Goal: Task Accomplishment & Management: Manage account settings

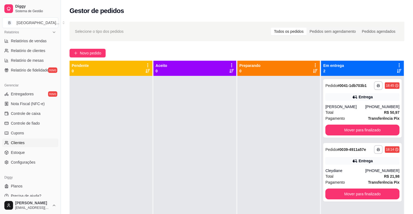
scroll to position [176, 0]
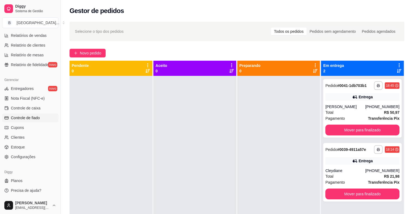
click at [21, 118] on span "Controle de fiado" at bounding box center [25, 117] width 29 height 5
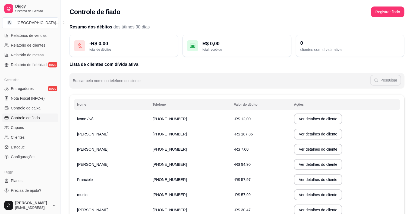
scroll to position [54, 0]
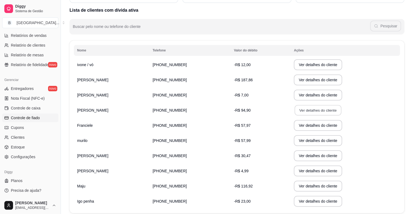
click at [297, 110] on button "Ver detalhes do cliente" at bounding box center [317, 110] width 47 height 11
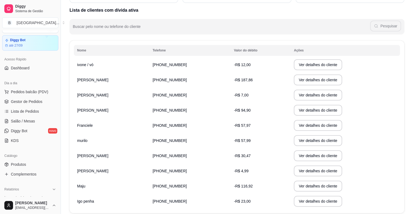
scroll to position [0, 0]
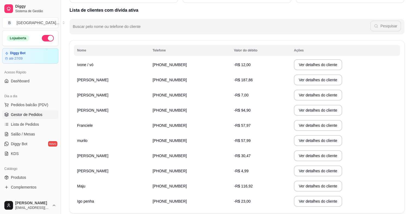
click at [18, 115] on span "Gestor de Pedidos" at bounding box center [26, 114] width 31 height 5
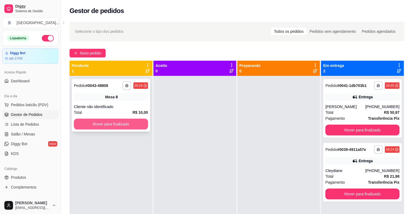
click at [128, 126] on button "Mover para finalizado" at bounding box center [111, 124] width 74 height 11
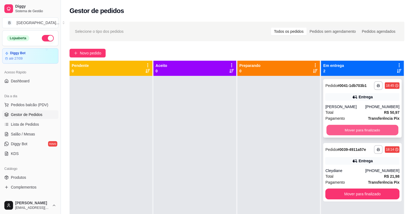
click at [356, 127] on button "Mover para finalizado" at bounding box center [362, 130] width 72 height 11
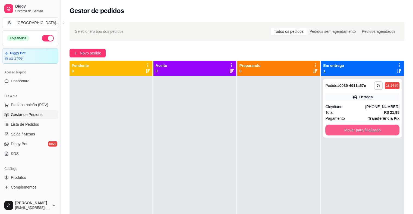
click at [356, 127] on button "Mover para finalizado" at bounding box center [362, 130] width 74 height 11
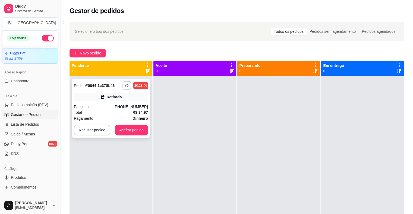
click at [129, 105] on div "(86) 98162-8822" at bounding box center [131, 106] width 34 height 5
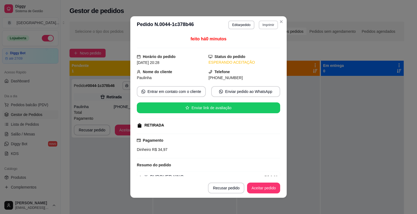
click at [267, 24] on button "Imprimir" at bounding box center [268, 25] width 19 height 9
click at [260, 40] on button "IMPRESSORA" at bounding box center [256, 44] width 39 height 9
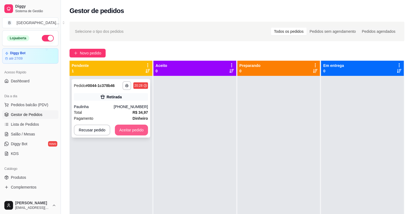
click at [135, 128] on button "Aceitar pedido" at bounding box center [131, 130] width 33 height 11
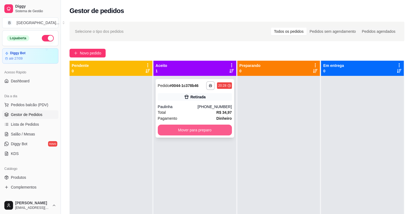
click at [165, 131] on button "Mover para preparo" at bounding box center [195, 130] width 74 height 11
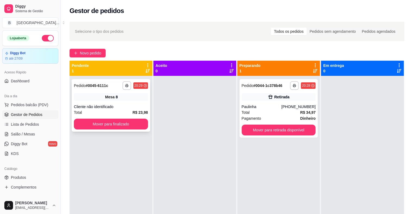
click at [126, 98] on div "Mesa 8" at bounding box center [111, 97] width 74 height 8
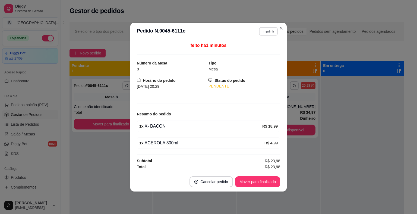
click at [266, 34] on button "Imprimir" at bounding box center [268, 31] width 19 height 8
click at [260, 50] on button "IMPRESSORA" at bounding box center [259, 50] width 38 height 8
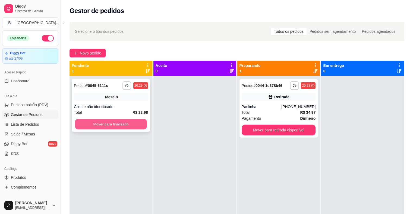
click at [120, 119] on button "Mover para finalizado" at bounding box center [111, 124] width 72 height 11
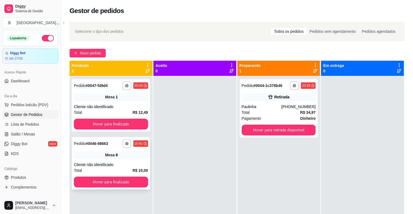
click at [125, 163] on div "Cliente não identificado" at bounding box center [111, 164] width 74 height 5
click at [93, 183] on button "Mover para finalizado" at bounding box center [111, 182] width 72 height 11
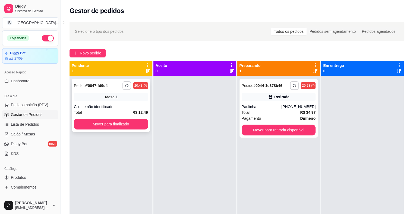
click at [115, 98] on div "Mesa 1" at bounding box center [111, 97] width 74 height 8
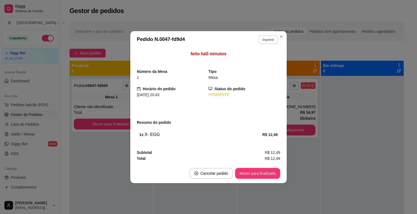
click at [267, 39] on button "Imprimir" at bounding box center [268, 40] width 19 height 9
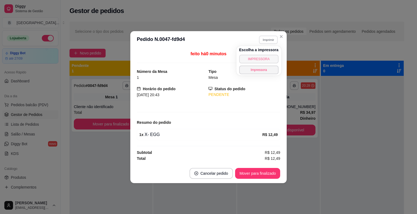
click at [262, 60] on button "IMPRESSORA" at bounding box center [258, 59] width 39 height 9
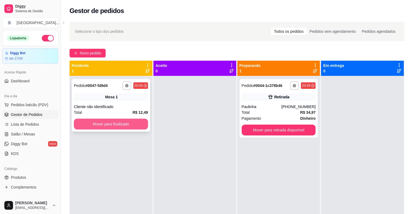
click at [105, 122] on button "Mover para finalizado" at bounding box center [111, 124] width 74 height 11
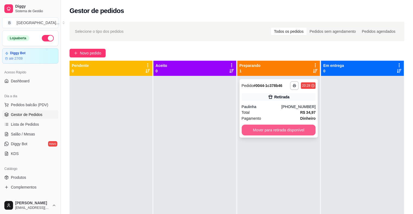
click at [282, 130] on button "Mover para retirada disponível" at bounding box center [278, 130] width 74 height 11
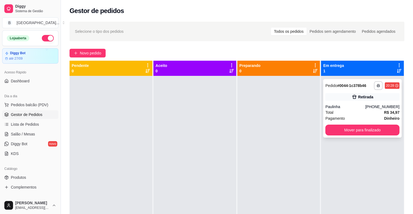
click at [348, 105] on div "Paulinha" at bounding box center [345, 106] width 40 height 5
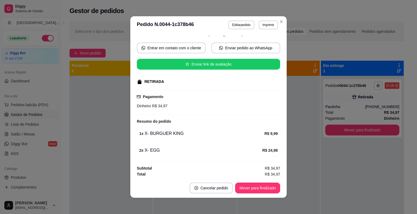
scroll to position [1, 0]
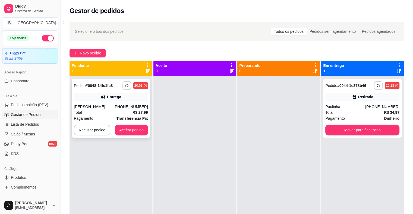
click at [107, 104] on div "[PERSON_NAME]" at bounding box center [94, 106] width 40 height 5
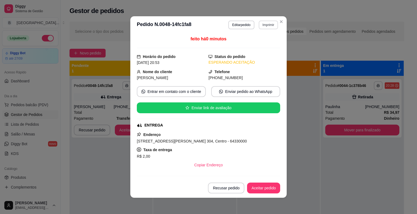
click at [264, 27] on button "Imprimir" at bounding box center [268, 25] width 19 height 9
click at [268, 44] on button "IMPRESSORA" at bounding box center [256, 44] width 39 height 9
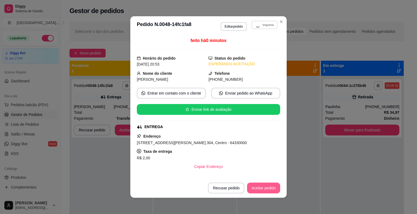
click at [264, 187] on button "Aceitar pedido" at bounding box center [263, 188] width 33 height 11
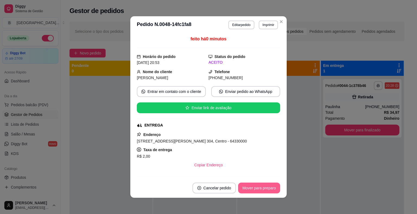
click at [264, 187] on button "Mover para preparo" at bounding box center [259, 188] width 42 height 11
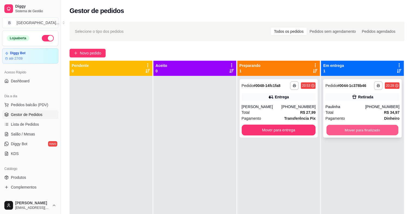
click at [361, 132] on button "Mover para finalizado" at bounding box center [362, 130] width 72 height 11
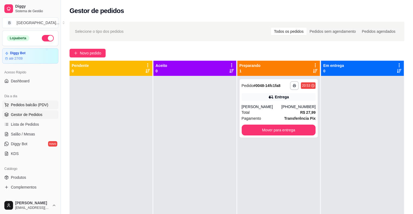
click at [23, 106] on span "Pedidos balcão (PDV)" at bounding box center [29, 104] width 37 height 5
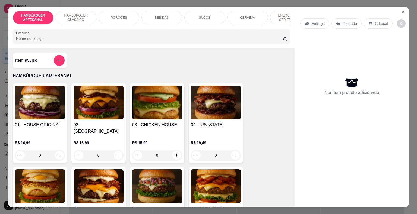
click at [58, 150] on div "0" at bounding box center [40, 155] width 50 height 11
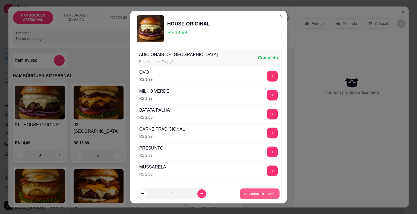
click at [244, 194] on p "Adicionar R$ 14,99" at bounding box center [259, 193] width 31 height 5
type input "1"
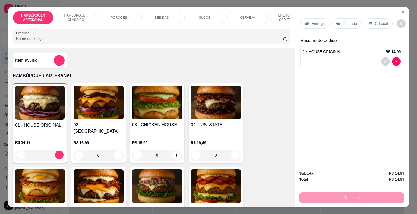
click at [306, 18] on div "Entrega" at bounding box center [314, 23] width 29 height 10
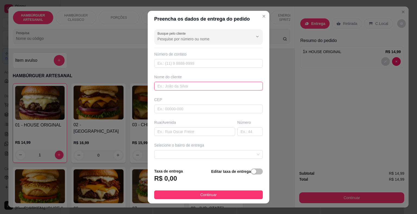
click at [213, 82] on input "text" at bounding box center [208, 86] width 109 height 9
type input "carlimho"
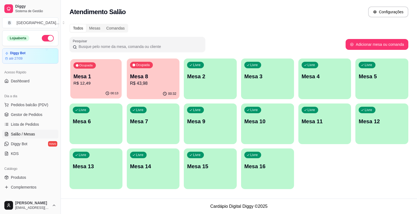
click at [99, 84] on p "R$ 12,49" at bounding box center [96, 83] width 45 height 6
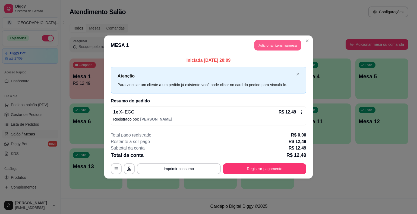
click at [280, 47] on button "Adicionar itens na mesa" at bounding box center [277, 45] width 47 height 11
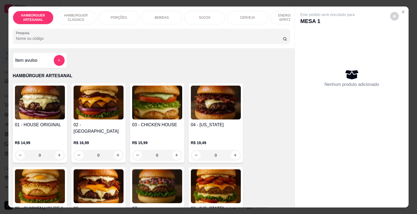
click at [161, 18] on div "BEBIDAS" at bounding box center [161, 18] width 41 height 14
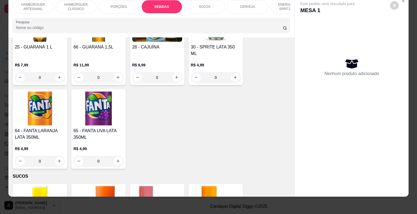
scroll to position [855, 0]
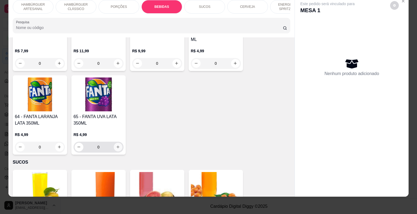
click at [116, 145] on icon "increase-product-quantity" at bounding box center [118, 147] width 4 height 4
type input "1"
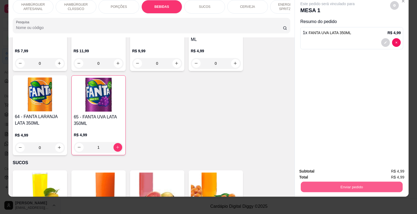
click at [355, 182] on button "Enviar pedido" at bounding box center [352, 187] width 102 height 11
click at [343, 170] on button "Não registrar e enviar pedido" at bounding box center [333, 170] width 56 height 10
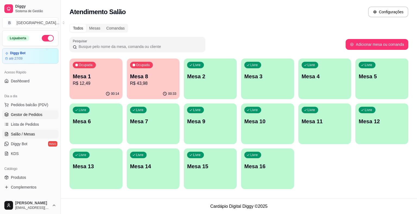
click at [27, 112] on span "Gestor de Pedidos" at bounding box center [26, 114] width 31 height 5
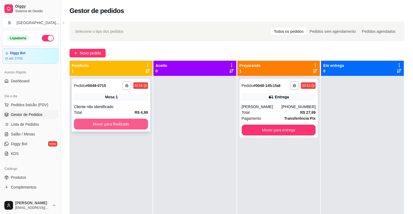
click at [116, 129] on button "Mover para finalizado" at bounding box center [111, 124] width 74 height 11
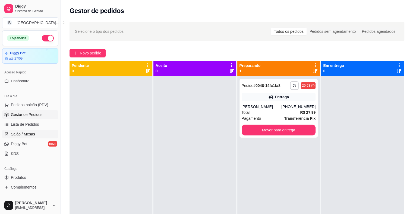
click at [25, 134] on span "Salão / Mesas" at bounding box center [23, 134] width 24 height 5
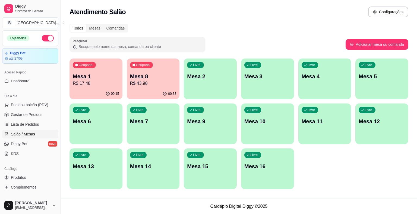
click at [150, 79] on p "Mesa 8" at bounding box center [153, 77] width 46 height 8
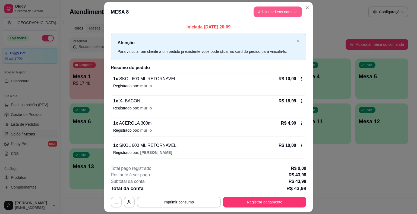
click at [284, 16] on button "Adicionar itens na mesa" at bounding box center [277, 12] width 48 height 11
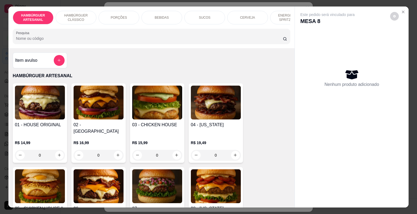
click at [243, 15] on p "CERVEJA" at bounding box center [247, 17] width 15 height 4
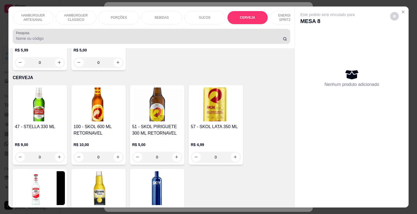
scroll to position [13, 0]
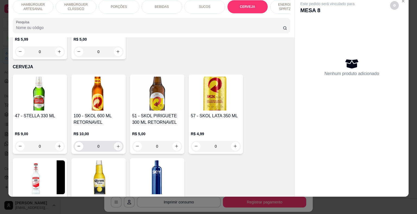
click at [117, 145] on icon "increase-product-quantity" at bounding box center [118, 146] width 3 height 3
type input "1"
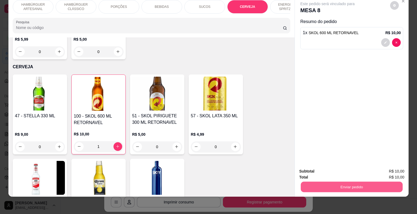
click at [329, 185] on button "Enviar pedido" at bounding box center [352, 187] width 102 height 11
click at [332, 171] on button "Não registrar e enviar pedido" at bounding box center [333, 170] width 56 height 10
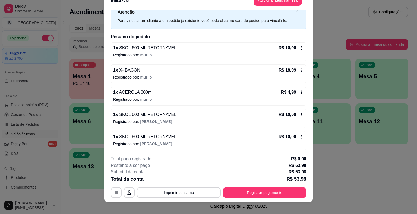
scroll to position [16, 0]
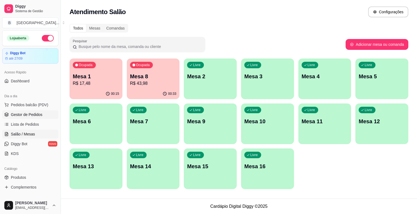
click at [29, 116] on span "Gestor de Pedidos" at bounding box center [26, 114] width 31 height 5
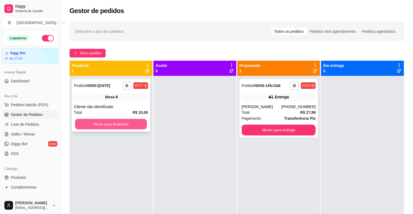
click at [123, 125] on button "Mover para finalizado" at bounding box center [111, 124] width 72 height 11
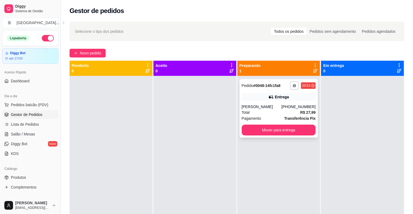
click at [274, 117] on div "Pagamento Transferência Pix" at bounding box center [278, 119] width 74 height 6
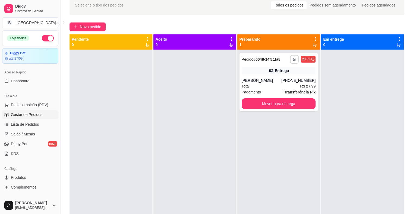
scroll to position [27, 0]
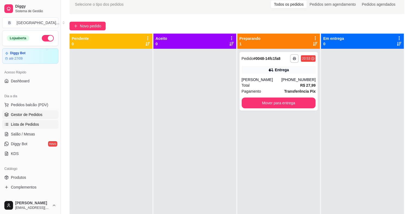
click at [33, 124] on span "Lista de Pedidos" at bounding box center [25, 124] width 28 height 5
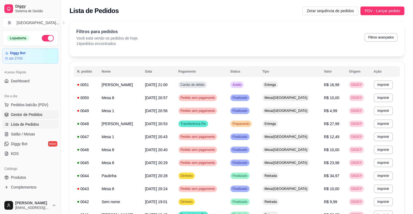
click at [33, 117] on link "Gestor de Pedidos" at bounding box center [30, 114] width 56 height 9
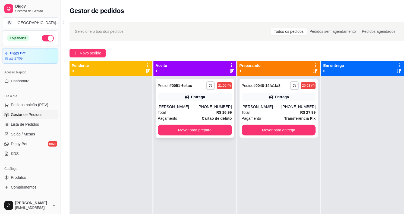
click at [202, 104] on div "**********" at bounding box center [194, 108] width 78 height 59
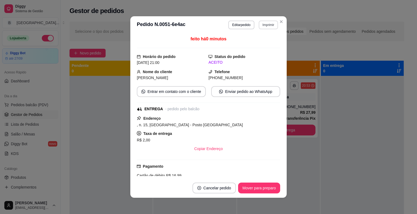
click at [270, 20] on header "**********" at bounding box center [208, 24] width 156 height 17
click at [262, 27] on button "Imprimir" at bounding box center [268, 25] width 19 height 9
click at [261, 41] on button "IMPRESSORA" at bounding box center [256, 44] width 38 height 8
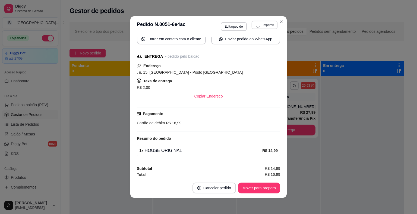
scroll to position [53, 0]
click at [264, 190] on button "Mover para preparo" at bounding box center [258, 188] width 41 height 11
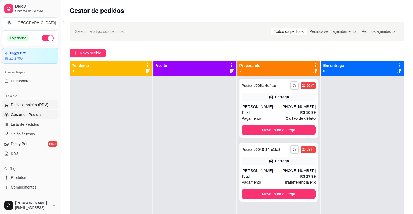
click at [10, 107] on button "Pedidos balcão (PDV)" at bounding box center [30, 105] width 56 height 9
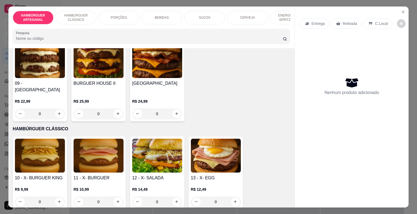
scroll to position [217, 0]
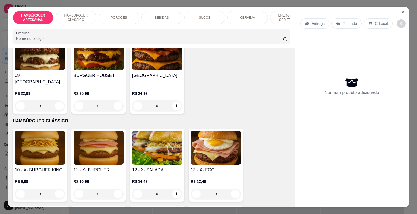
click at [58, 189] on div "0" at bounding box center [40, 194] width 50 height 11
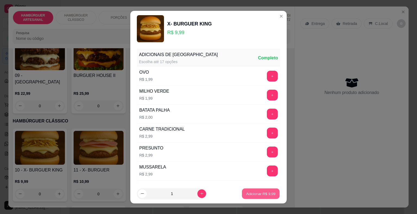
click at [258, 194] on p "Adicionar R$ 9,99" at bounding box center [260, 193] width 29 height 5
type input "1"
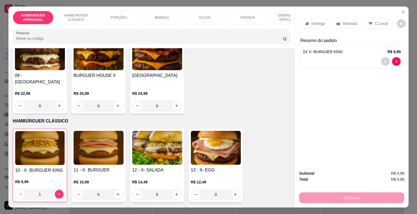
click at [302, 19] on div "Entrega" at bounding box center [314, 23] width 29 height 10
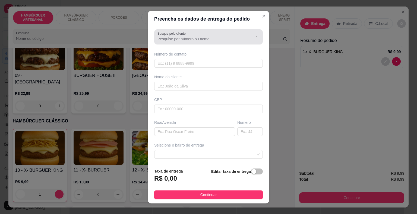
click at [244, 39] on div at bounding box center [252, 36] width 17 height 10
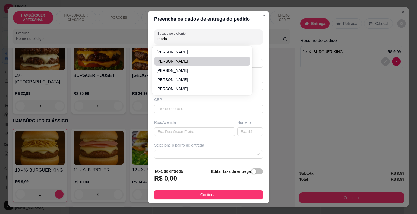
click at [221, 59] on span "[PERSON_NAME]" at bounding box center [199, 61] width 86 height 5
type input "[PERSON_NAME]"
type input "8681113171"
type input "[PERSON_NAME]"
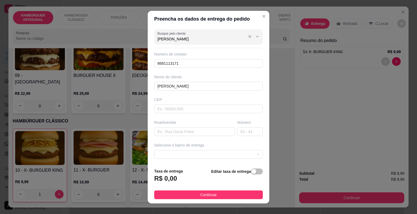
click at [215, 37] on input "[PERSON_NAME]" at bounding box center [200, 38] width 87 height 5
type input "[PERSON_NAME]"
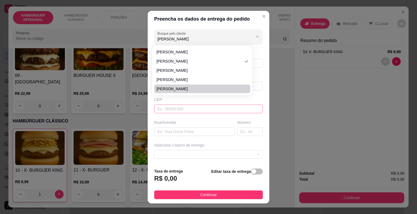
click at [198, 111] on input "text" at bounding box center [208, 109] width 109 height 9
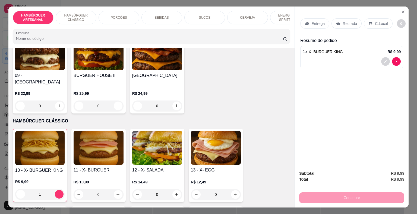
click at [348, 21] on p "Retirada" at bounding box center [349, 23] width 14 height 5
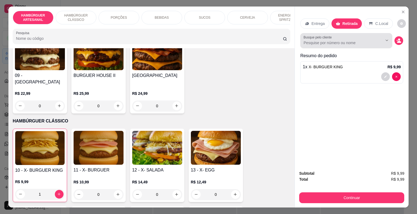
click at [370, 35] on div at bounding box center [345, 40] width 85 height 11
click at [397, 36] on button "decrease-product-quantity" at bounding box center [398, 40] width 9 height 9
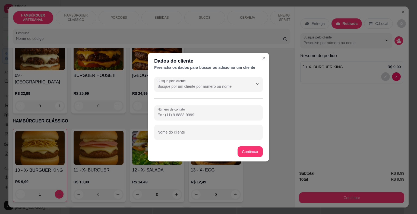
click at [264, 115] on div "Busque pelo cliente Número de contato Nome do cliente" at bounding box center [209, 109] width 122 height 68
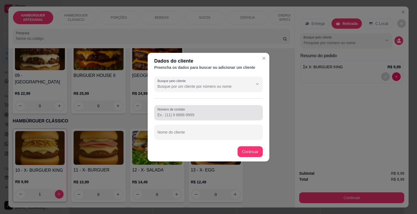
click at [251, 111] on div at bounding box center [208, 112] width 102 height 11
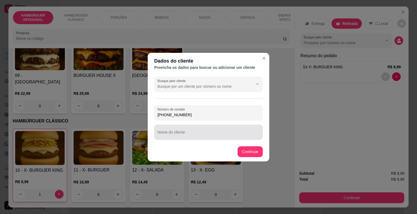
type input "[PHONE_NUMBER]"
click at [193, 136] on input "Nome do cliente" at bounding box center [208, 134] width 102 height 5
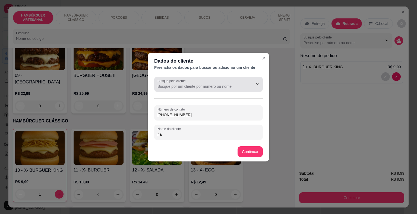
type input "n"
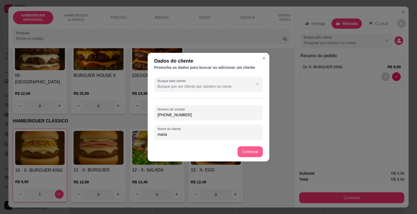
type input "maria"
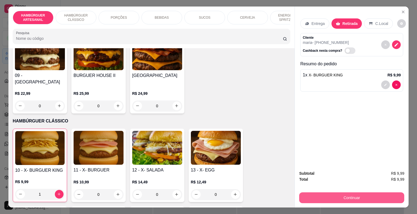
click at [324, 195] on button "Continuar" at bounding box center [351, 198] width 105 height 11
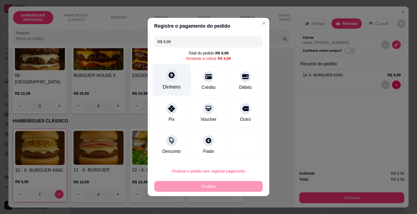
click at [176, 88] on div "Dinheiro" at bounding box center [172, 87] width 18 height 7
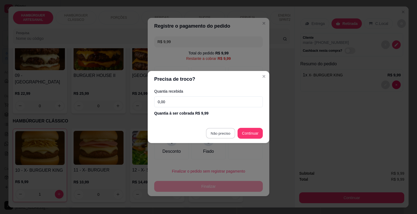
type input "R$ 0,00"
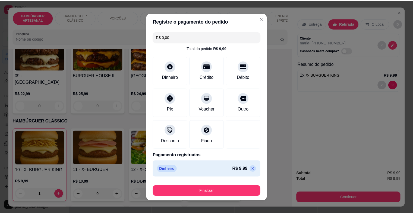
scroll to position [4, 0]
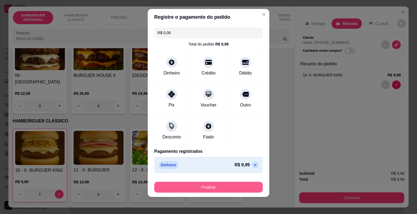
click at [227, 185] on button "Finalizar" at bounding box center [208, 187] width 109 height 11
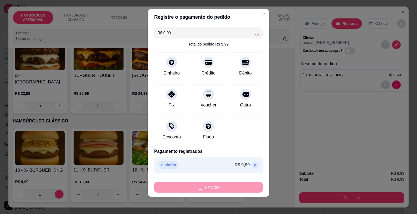
type input "0"
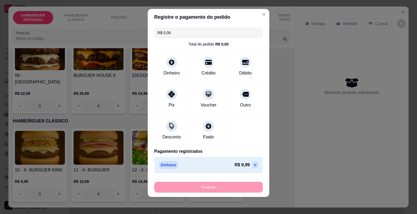
type input "-R$ 9,99"
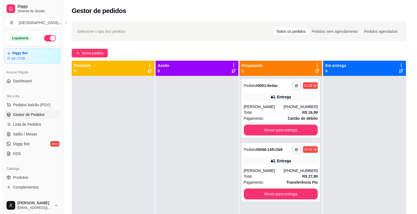
scroll to position [15, 0]
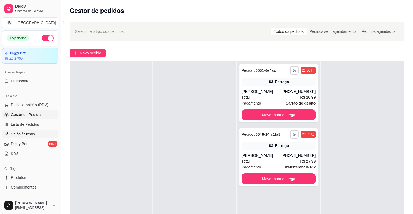
click at [20, 132] on span "Salão / Mesas" at bounding box center [23, 134] width 24 height 5
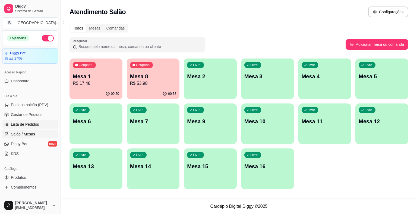
click at [21, 127] on link "Lista de Pedidos" at bounding box center [30, 124] width 56 height 9
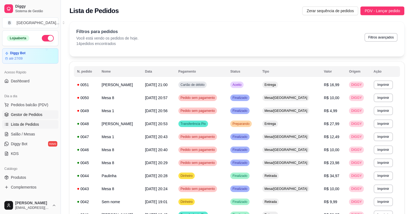
click at [40, 112] on span "Gestor de Pedidos" at bounding box center [26, 114] width 31 height 5
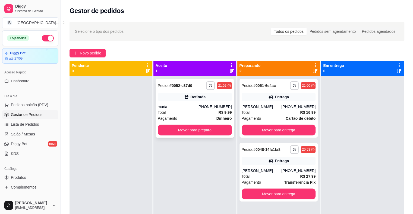
click at [170, 100] on div "Retirada" at bounding box center [195, 97] width 74 height 8
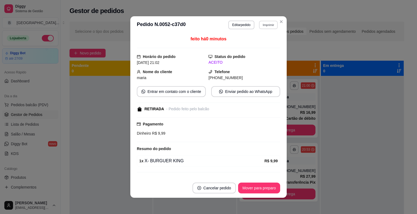
click at [259, 26] on button "Imprimir" at bounding box center [268, 25] width 19 height 8
click at [262, 45] on button "IMPRESSORA" at bounding box center [256, 44] width 39 height 9
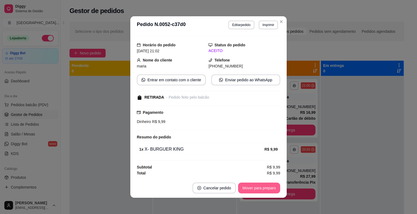
scroll to position [11, 0]
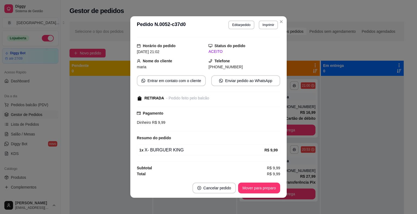
click at [259, 182] on footer "Cancelar pedido Mover para preparo" at bounding box center [208, 189] width 156 height 20
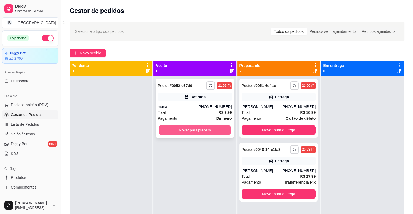
click at [216, 126] on button "Mover para preparo" at bounding box center [195, 130] width 72 height 11
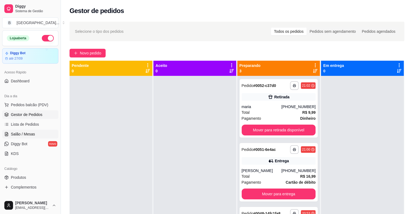
click at [25, 135] on span "Salão / Mesas" at bounding box center [23, 134] width 24 height 5
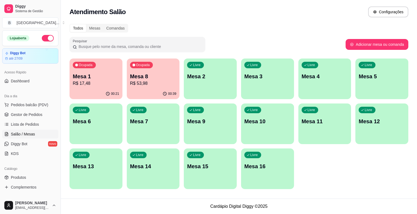
click at [78, 91] on div "00:21" at bounding box center [95, 94] width 53 height 11
click at [12, 113] on span "Gestor de Pedidos" at bounding box center [26, 114] width 31 height 5
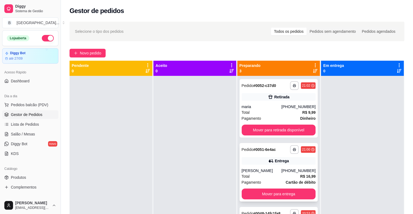
click at [249, 174] on div "Total R$ 16,99" at bounding box center [278, 177] width 74 height 6
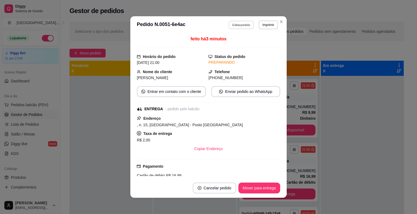
click at [235, 23] on button "Editar pedido" at bounding box center [241, 25] width 25 height 8
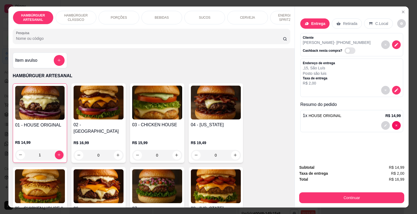
click at [175, 17] on div "BEBIDAS" at bounding box center [161, 18] width 41 height 14
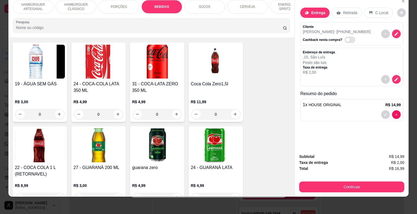
scroll to position [639, 0]
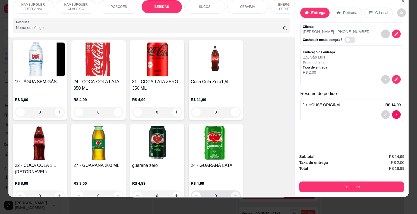
click at [234, 194] on icon "increase-product-quantity" at bounding box center [235, 196] width 4 height 4
type input "1"
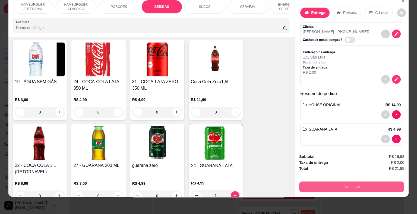
click at [309, 182] on button "Continuar" at bounding box center [351, 187] width 105 height 11
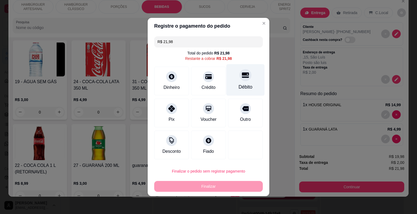
click at [244, 91] on div "Débito" at bounding box center [245, 87] width 14 height 7
type input "R$ 0,00"
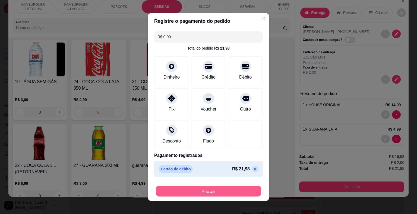
click at [227, 192] on button "Finalizar" at bounding box center [208, 191] width 105 height 11
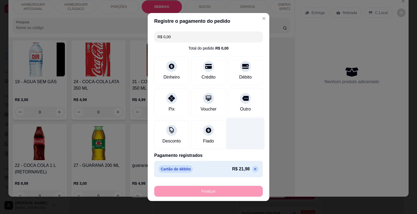
type input "0"
type input "-R$ 21,98"
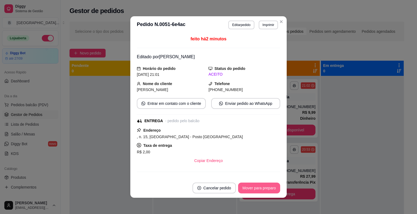
click at [242, 187] on button "Mover para preparo" at bounding box center [259, 188] width 42 height 11
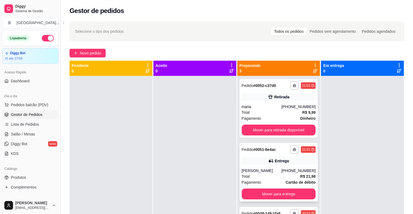
click at [291, 176] on div "Total R$ 21,98" at bounding box center [278, 177] width 74 height 6
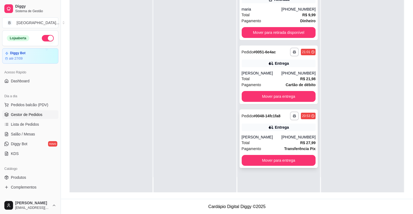
scroll to position [82, 0]
click at [275, 161] on button "Mover para entrega" at bounding box center [279, 160] width 72 height 11
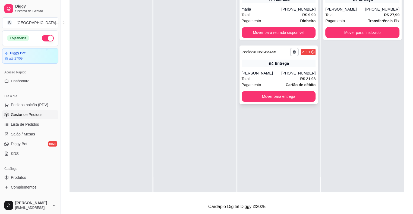
click at [250, 77] on div "Total R$ 21,98" at bounding box center [278, 79] width 74 height 6
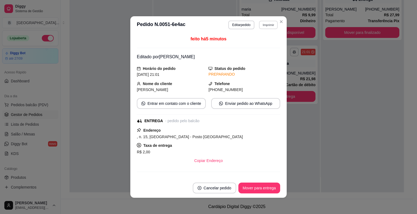
click at [264, 23] on button "Imprimir" at bounding box center [268, 25] width 19 height 8
click at [262, 44] on button "IMPRESSORA" at bounding box center [256, 44] width 38 height 8
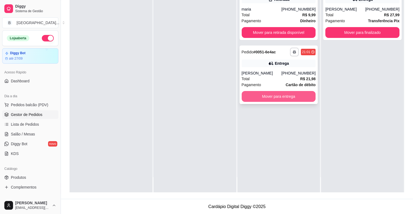
click at [260, 100] on button "Mover para entrega" at bounding box center [278, 96] width 74 height 11
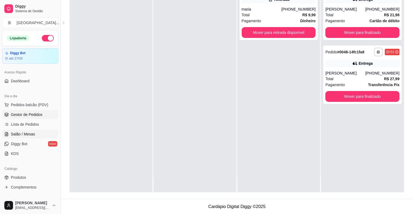
click at [19, 134] on span "Salão / Mesas" at bounding box center [23, 134] width 24 height 5
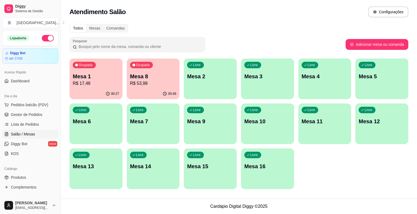
click at [138, 84] on p "R$ 53,98" at bounding box center [153, 83] width 46 height 7
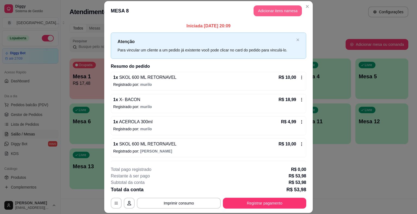
click at [269, 9] on button "Adicionar itens na mesa" at bounding box center [277, 10] width 48 height 11
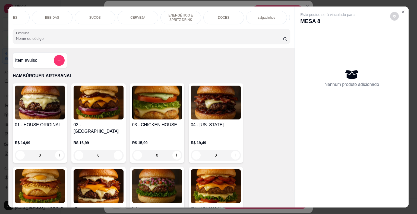
scroll to position [0, 130]
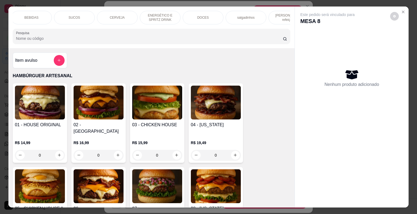
click at [208, 14] on div "DOCES" at bounding box center [203, 18] width 41 height 14
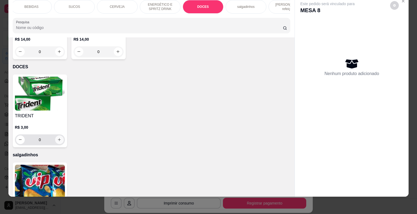
click at [57, 138] on icon "increase-product-quantity" at bounding box center [59, 140] width 4 height 4
type input "1"
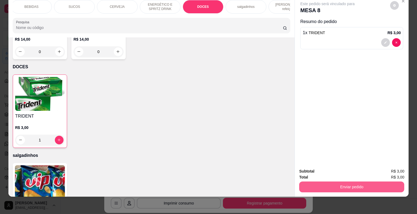
click at [353, 182] on button "Enviar pedido" at bounding box center [351, 187] width 105 height 11
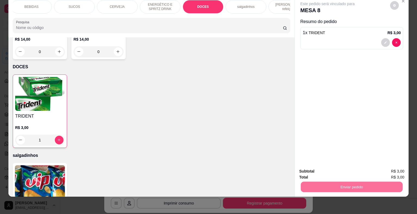
click at [316, 167] on button "Não registrar e enviar pedido" at bounding box center [333, 170] width 56 height 10
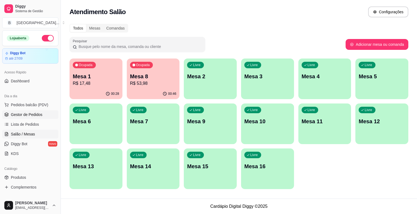
click at [22, 110] on link "Gestor de Pedidos" at bounding box center [30, 114] width 56 height 9
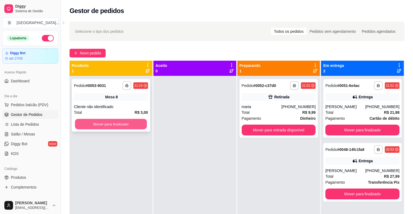
click at [127, 126] on button "Mover para finalizado" at bounding box center [111, 124] width 72 height 11
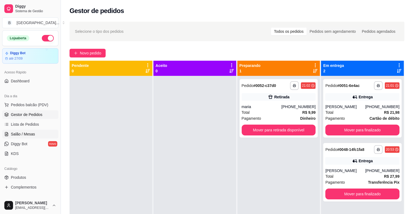
click at [35, 134] on link "Salão / Mesas" at bounding box center [30, 134] width 56 height 9
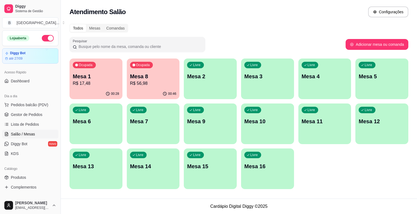
click at [149, 84] on p "R$ 56,98" at bounding box center [153, 83] width 46 height 7
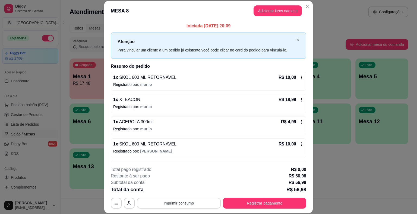
click at [184, 202] on button "Imprimir consumo" at bounding box center [179, 203] width 84 height 11
click at [187, 176] on button "IMPRESSORA" at bounding box center [178, 180] width 39 height 9
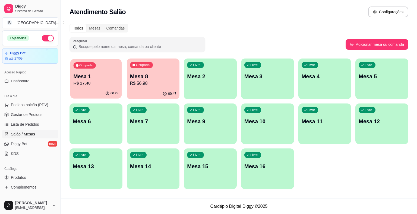
click at [80, 89] on div "00:29" at bounding box center [95, 93] width 51 height 10
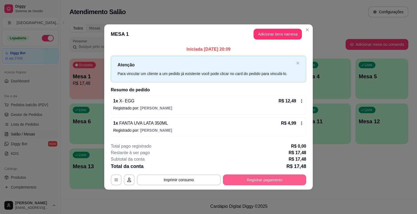
click at [259, 178] on button "Registrar pagamento" at bounding box center [264, 180] width 83 height 11
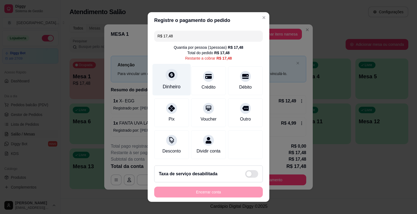
click at [156, 80] on div "Dinheiro" at bounding box center [171, 80] width 38 height 32
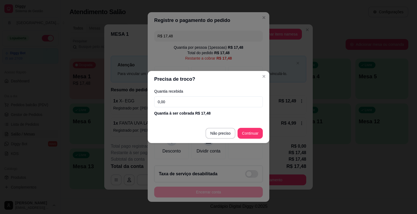
click at [202, 99] on input "0,00" at bounding box center [208, 102] width 109 height 11
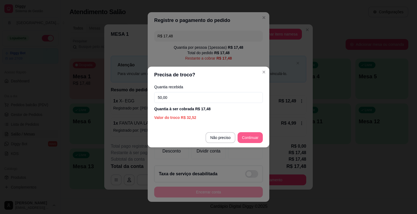
type input "50,00"
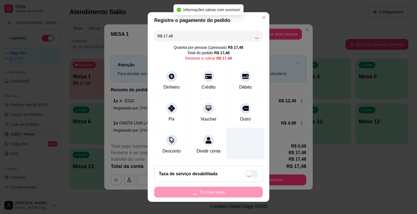
type input "R$ 0,00"
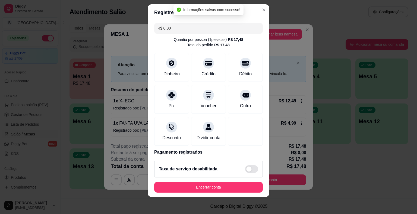
scroll to position [26, 0]
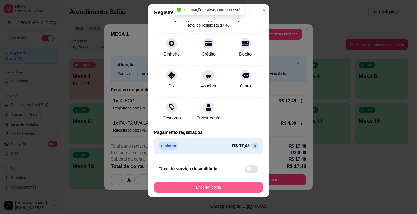
click at [208, 187] on button "Encerrar conta" at bounding box center [208, 187] width 109 height 11
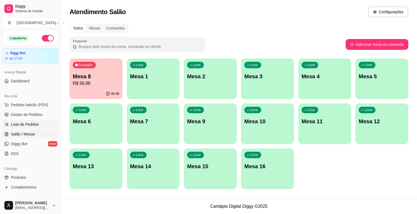
click at [37, 128] on link "Lista de Pedidos" at bounding box center [30, 124] width 56 height 9
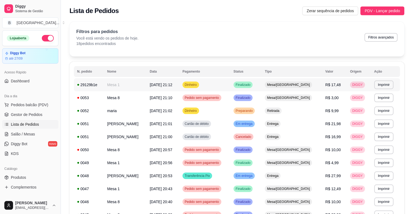
click at [149, 85] on span "[DATE] 21:12" at bounding box center [160, 85] width 23 height 4
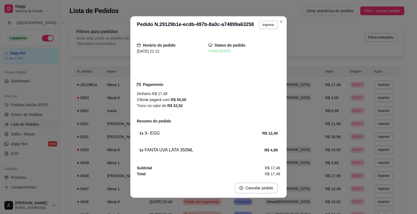
scroll to position [1, 0]
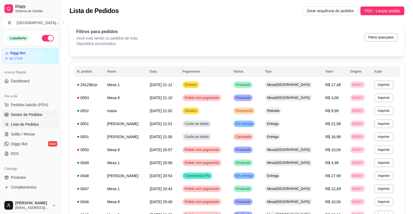
click at [36, 117] on span "Gestor de Pedidos" at bounding box center [26, 114] width 31 height 5
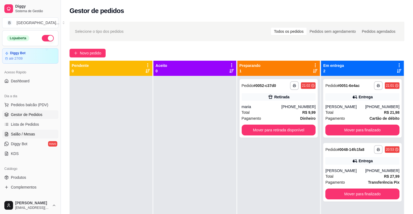
click at [41, 135] on link "Salão / Mesas" at bounding box center [30, 134] width 56 height 9
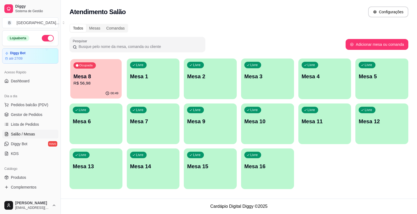
click at [92, 84] on p "R$ 56,98" at bounding box center [96, 83] width 45 height 6
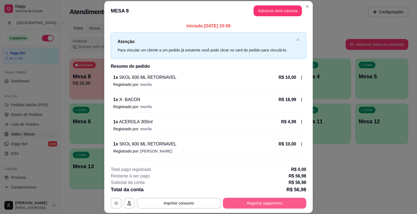
click at [265, 203] on button "Registrar pagamento" at bounding box center [264, 203] width 83 height 11
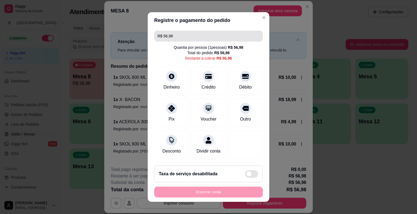
click at [207, 40] on input "R$ 56,98" at bounding box center [208, 36] width 102 height 11
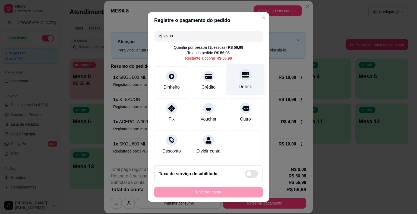
click at [238, 85] on div "Débito" at bounding box center [245, 86] width 14 height 7
type input "R$ 30,00"
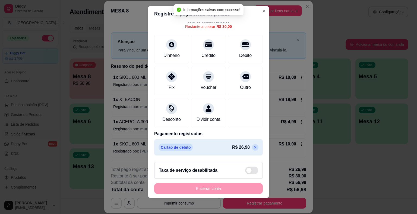
scroll to position [7, 0]
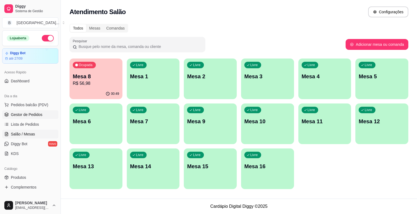
click at [42, 113] on link "Gestor de Pedidos" at bounding box center [30, 114] width 56 height 9
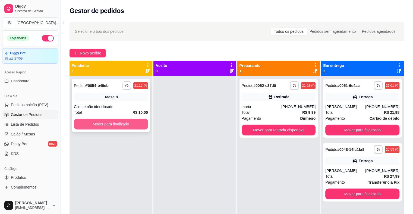
click at [74, 125] on div "Mover para finalizado" at bounding box center [111, 124] width 74 height 11
click at [88, 121] on button "Mover para finalizado" at bounding box center [111, 124] width 72 height 11
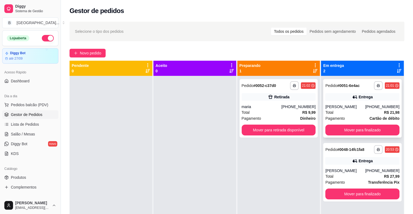
click at [343, 116] on div "Pagamento Cartão de débito" at bounding box center [362, 119] width 74 height 6
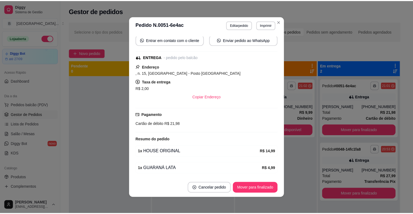
scroll to position [81, 0]
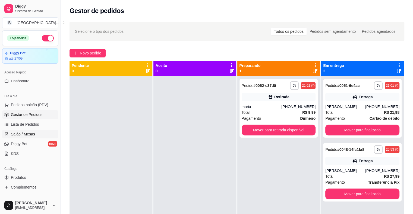
click at [28, 133] on span "Salão / Mesas" at bounding box center [23, 134] width 24 height 5
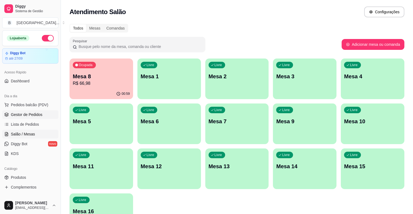
click at [29, 116] on span "Gestor de Pedidos" at bounding box center [26, 114] width 31 height 5
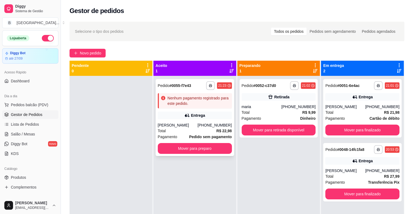
click at [172, 100] on div "Nenhum pagamento registrado para este pedido." at bounding box center [198, 100] width 62 height 11
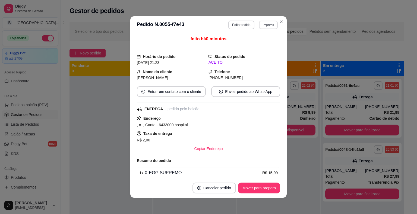
click at [272, 25] on button "Imprimir" at bounding box center [268, 25] width 19 height 8
click at [260, 43] on button "IMPRESSORA" at bounding box center [256, 44] width 39 height 9
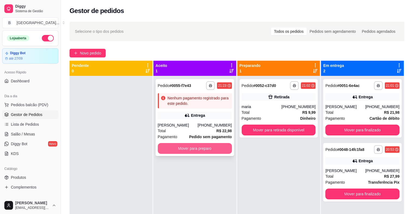
click at [215, 150] on button "Mover para preparo" at bounding box center [195, 148] width 74 height 11
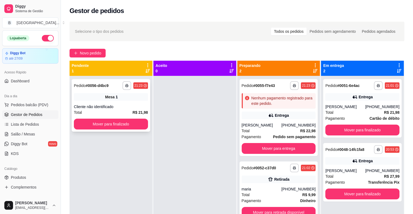
click at [118, 86] on div "**********" at bounding box center [111, 85] width 74 height 9
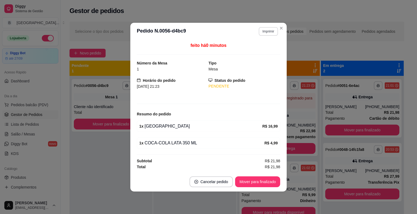
click at [267, 31] on button "Imprimir" at bounding box center [268, 31] width 19 height 9
click at [257, 49] on button "IMPRESSORA" at bounding box center [258, 50] width 39 height 9
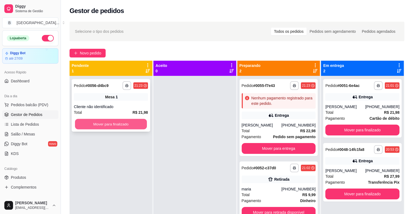
click at [116, 126] on button "Mover para finalizado" at bounding box center [111, 124] width 72 height 11
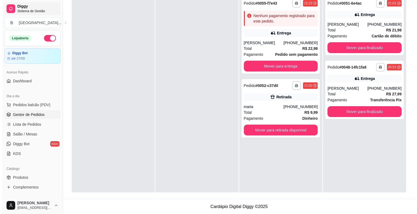
scroll to position [82, 0]
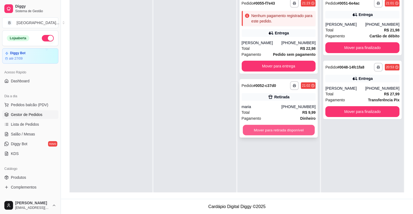
click at [278, 127] on button "Mover para retirada disponível" at bounding box center [279, 130] width 72 height 11
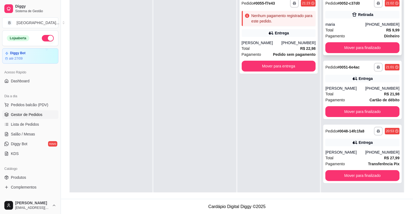
click at [344, 22] on div "maria" at bounding box center [345, 24] width 40 height 5
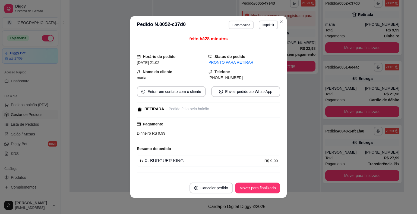
click at [231, 27] on button "Editar pedido" at bounding box center [241, 25] width 25 height 8
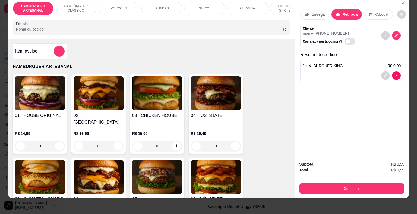
scroll to position [13, 0]
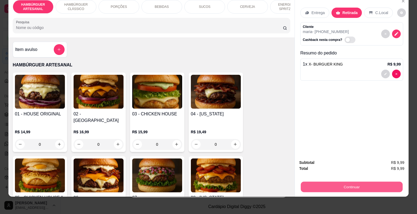
click at [329, 182] on button "Continuar" at bounding box center [352, 187] width 102 height 11
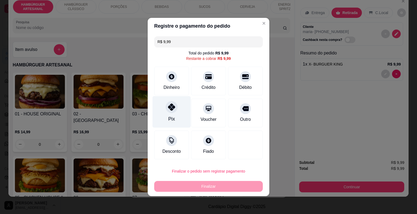
click at [174, 109] on icon at bounding box center [171, 107] width 7 height 7
type input "R$ 0,00"
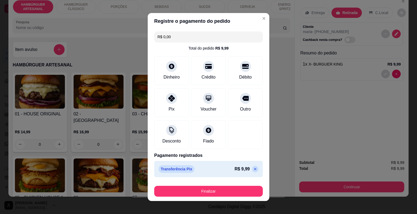
scroll to position [4, 0]
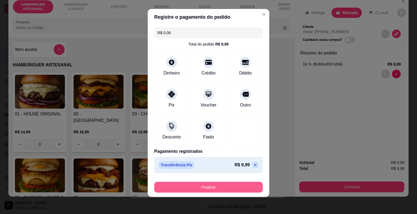
click at [193, 184] on button "Finalizar" at bounding box center [208, 187] width 109 height 11
type input "0"
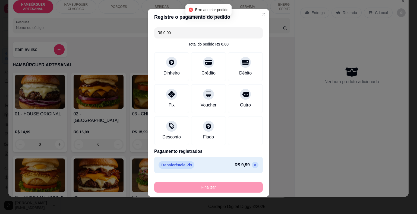
type input "-R$ 9,99"
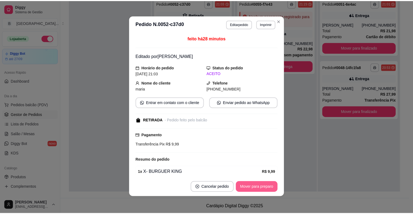
scroll to position [1, 0]
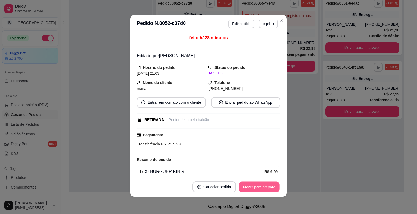
click at [270, 186] on button "Mover para preparo" at bounding box center [258, 187] width 41 height 11
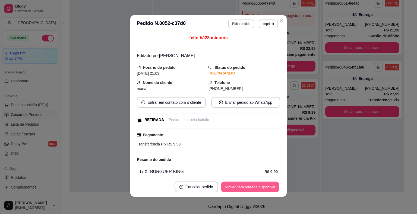
click at [270, 186] on button "Mover para retirada disponível" at bounding box center [250, 187] width 58 height 11
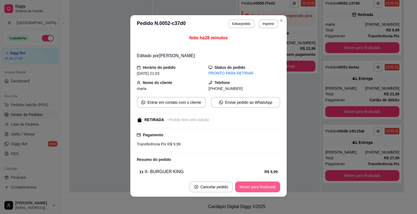
click at [269, 185] on button "Mover para finalizado" at bounding box center [257, 187] width 45 height 11
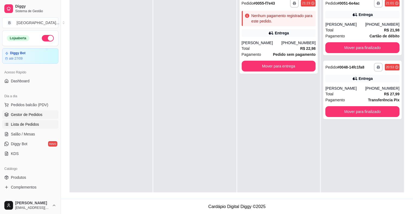
click at [19, 125] on span "Lista de Pedidos" at bounding box center [25, 124] width 28 height 5
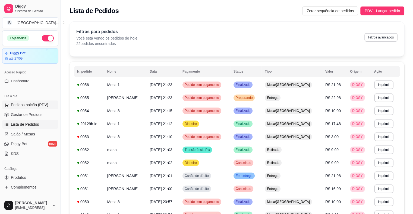
click at [26, 101] on button "Pedidos balcão (PDV)" at bounding box center [30, 105] width 56 height 9
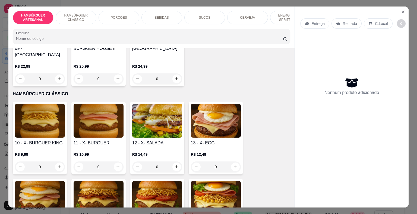
scroll to position [271, 0]
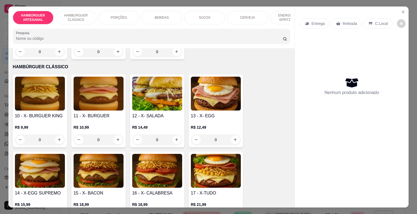
click at [174, 135] on div "0" at bounding box center [157, 140] width 50 height 11
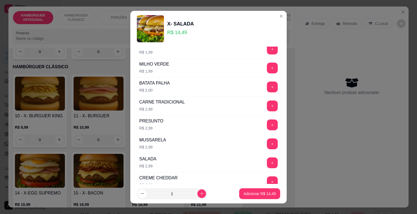
scroll to position [0, 0]
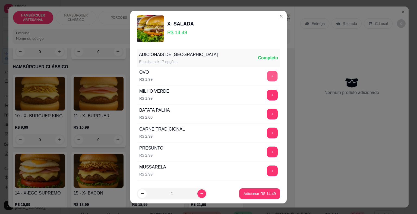
click at [267, 77] on button "+" at bounding box center [272, 76] width 11 height 11
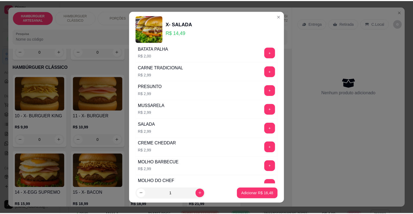
scroll to position [81, 0]
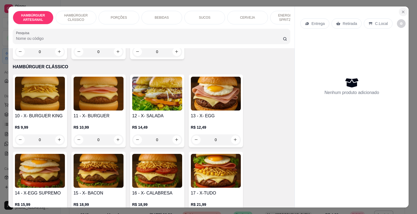
click at [399, 9] on button "Close" at bounding box center [403, 12] width 9 height 9
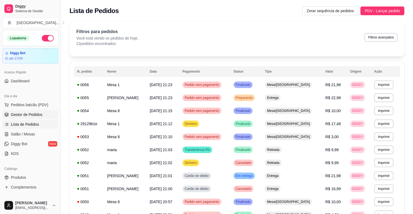
click at [34, 114] on span "Gestor de Pedidos" at bounding box center [26, 114] width 31 height 5
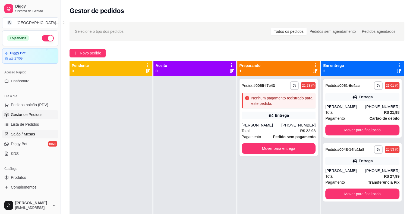
click at [30, 134] on span "Salão / Mesas" at bounding box center [23, 134] width 24 height 5
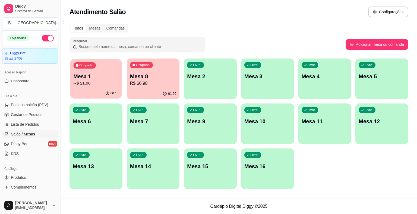
click at [99, 88] on div "Ocupada Mesa 1 R$ 21,98" at bounding box center [95, 73] width 51 height 29
click at [34, 114] on span "Gestor de Pedidos" at bounding box center [26, 114] width 31 height 5
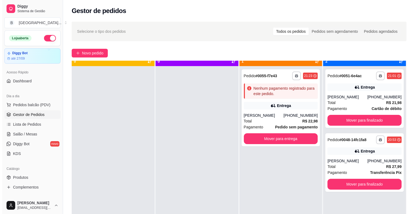
scroll to position [15, 0]
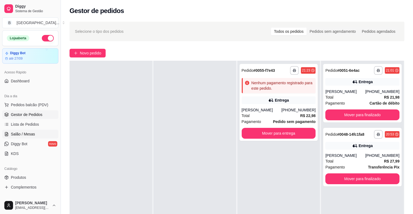
click at [29, 136] on span "Salão / Mesas" at bounding box center [23, 134] width 24 height 5
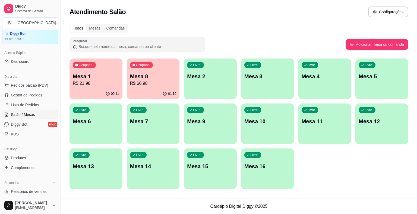
scroll to position [54, 0]
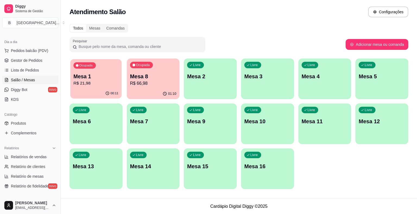
click at [96, 84] on p "R$ 21,98" at bounding box center [96, 83] width 45 height 6
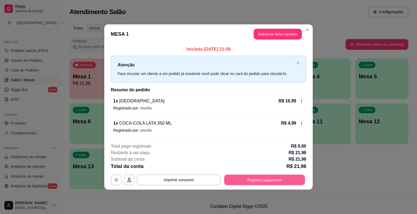
click at [247, 184] on button "Registrar pagamento" at bounding box center [264, 180] width 81 height 11
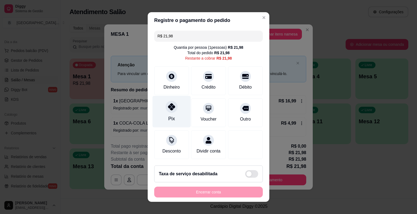
click at [168, 107] on icon at bounding box center [171, 106] width 7 height 7
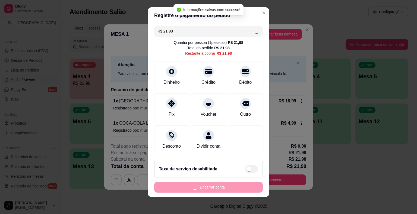
type input "R$ 0,00"
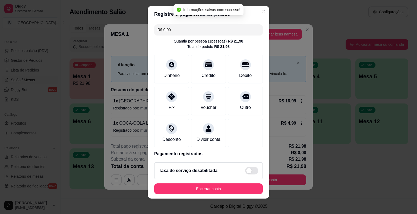
scroll to position [3, 0]
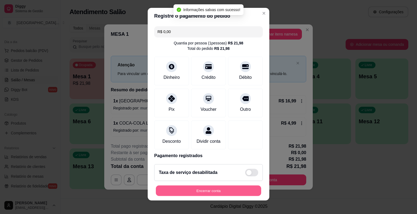
click at [176, 190] on button "Encerrar conta" at bounding box center [208, 191] width 105 height 11
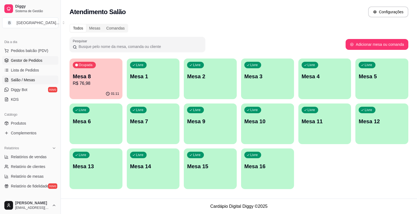
click at [36, 58] on span "Gestor de Pedidos" at bounding box center [26, 60] width 31 height 5
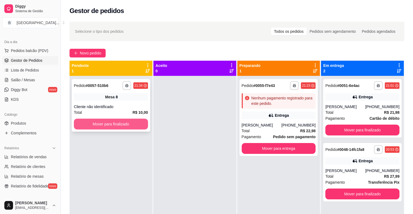
click at [142, 125] on button "Mover para finalizado" at bounding box center [111, 124] width 74 height 11
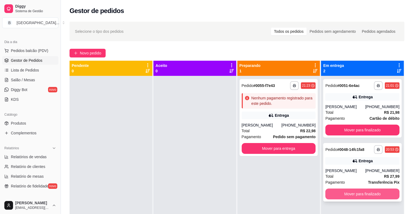
click at [359, 198] on button "Mover para finalizado" at bounding box center [362, 194] width 74 height 11
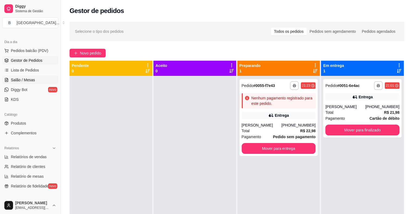
click at [32, 77] on span "Salão / Mesas" at bounding box center [23, 79] width 24 height 5
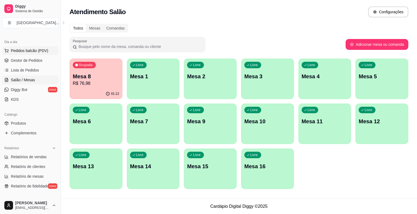
click at [34, 52] on span "Pedidos balcão (PDV)" at bounding box center [29, 50] width 37 height 5
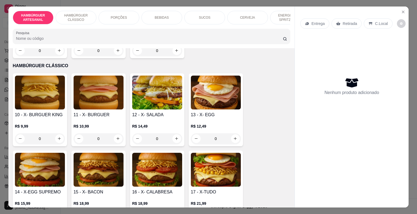
scroll to position [271, 0]
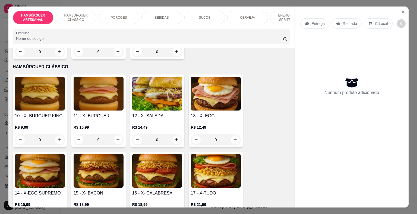
click at [177, 135] on div "0" at bounding box center [157, 140] width 50 height 11
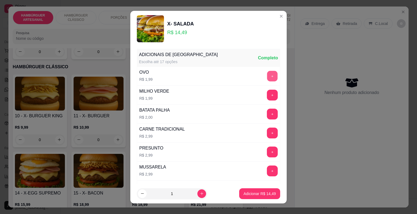
click at [267, 76] on button "+" at bounding box center [272, 76] width 11 height 11
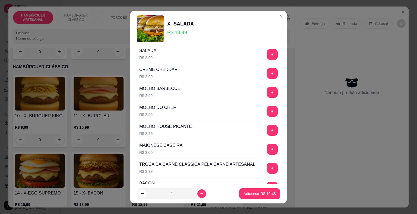
scroll to position [217, 0]
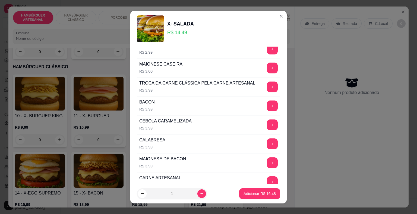
click at [241, 187] on footer "1 Adicionar R$ 16,48" at bounding box center [208, 194] width 156 height 20
click at [264, 192] on p "Adicionar R$ 16,48" at bounding box center [259, 193] width 32 height 5
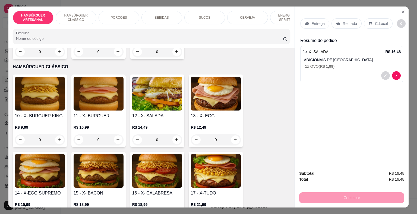
click at [307, 23] on icon at bounding box center [307, 23] width 4 height 4
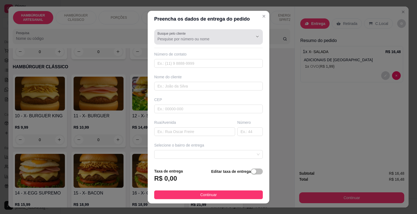
click at [209, 37] on input "Busque pelo cliente" at bounding box center [200, 38] width 87 height 5
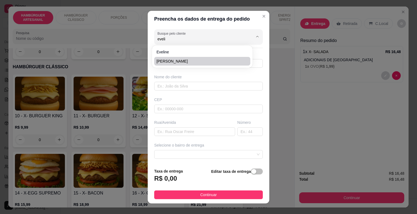
click at [195, 63] on span "[PERSON_NAME]" at bounding box center [199, 61] width 86 height 5
type input "[PERSON_NAME]"
type input "6199863421"
type input "[PERSON_NAME]"
type input "64330000"
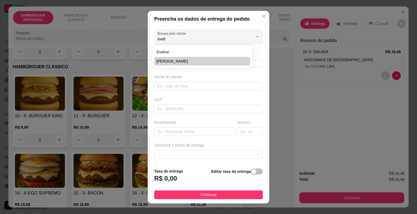
type input "São Miguel do Tapuio"
type input "CASA DA [DATE][PERSON_NAME]"
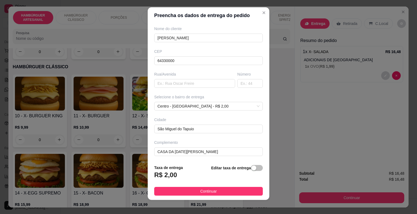
scroll to position [7, 0]
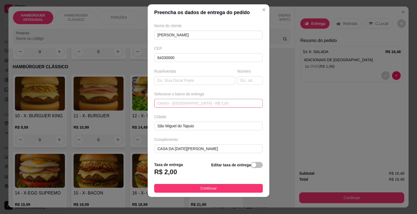
click at [236, 103] on span "Centro - [GEOGRAPHIC_DATA] - R$ 2,00" at bounding box center [208, 103] width 102 height 8
type input "[PERSON_NAME]"
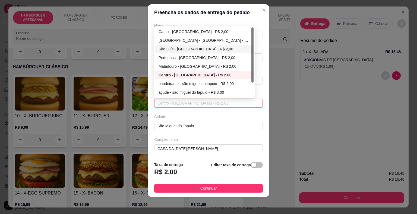
click at [192, 47] on div "São Luís - [GEOGRAPHIC_DATA] - R$ 2,00" at bounding box center [204, 49] width 92 height 6
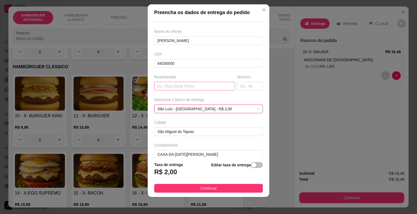
scroll to position [45, 0]
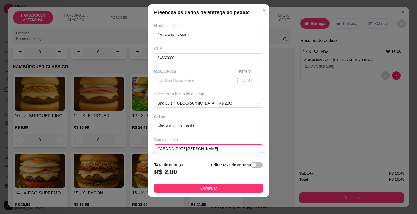
click at [221, 147] on input "CASA DA [DATE][PERSON_NAME]" at bounding box center [208, 149] width 109 height 9
type input "C"
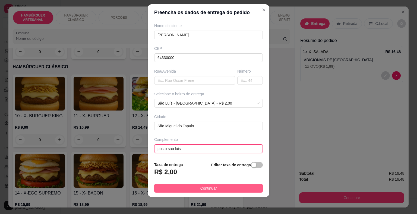
type input "posto sao luis"
click at [182, 187] on button "Continuar" at bounding box center [208, 188] width 109 height 9
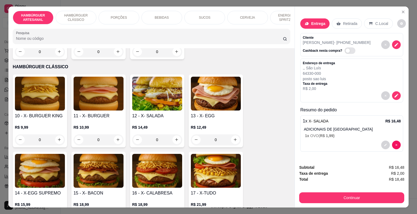
click at [336, 127] on p "ADICIONAIS DE [GEOGRAPHIC_DATA]" at bounding box center [352, 129] width 97 height 5
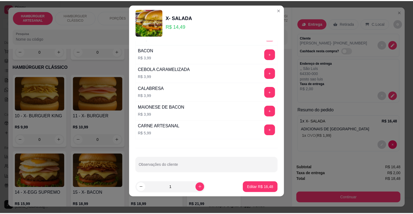
scroll to position [7, 0]
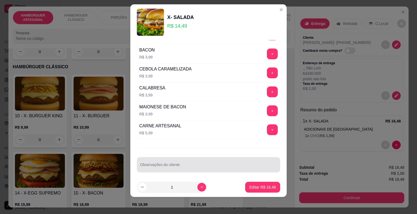
click at [160, 160] on div at bounding box center [208, 165] width 137 height 11
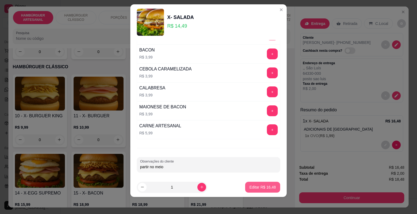
type input "partir no meio"
click at [250, 186] on p "Editar R$ 16,48" at bounding box center [263, 187] width 26 height 5
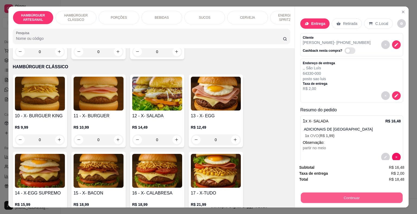
click at [336, 199] on button "Continuar" at bounding box center [352, 198] width 102 height 11
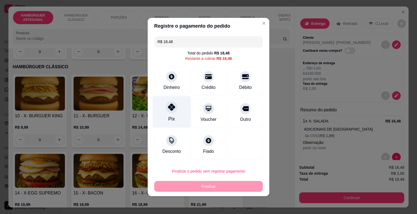
click at [165, 113] on div "Pix" at bounding box center [171, 112] width 38 height 32
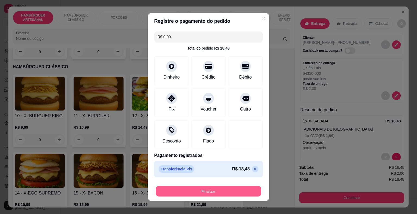
click at [186, 187] on button "Finalizar" at bounding box center [208, 191] width 105 height 11
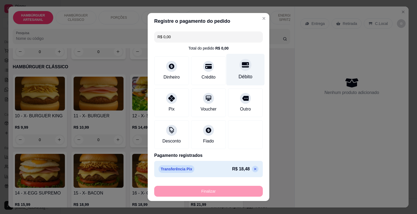
type input "-R$ 18,48"
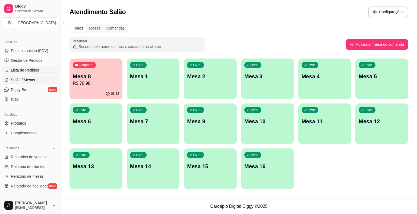
click at [34, 69] on span "Lista de Pedidos" at bounding box center [25, 70] width 28 height 5
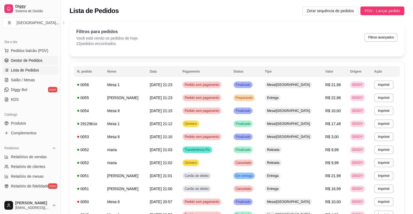
click at [36, 63] on link "Gestor de Pedidos" at bounding box center [30, 60] width 56 height 9
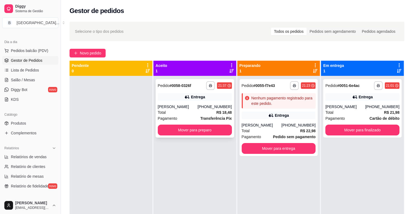
click at [177, 98] on div "Entrega" at bounding box center [195, 97] width 74 height 8
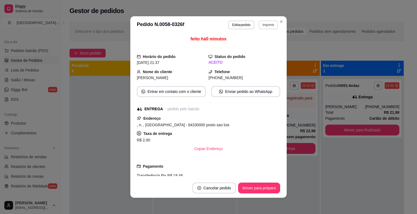
click at [262, 29] on div "**********" at bounding box center [253, 25] width 50 height 9
click at [257, 44] on button "IMPRESSORA" at bounding box center [256, 44] width 38 height 8
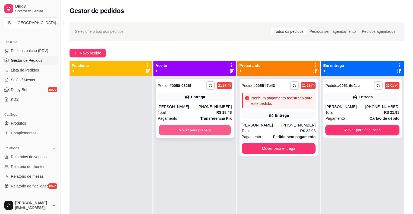
click at [213, 130] on button "Mover para preparo" at bounding box center [195, 130] width 72 height 11
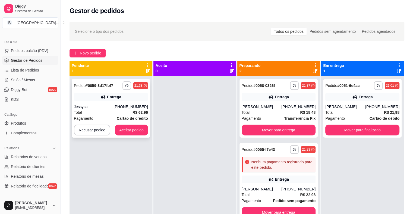
click at [115, 104] on div "**********" at bounding box center [111, 108] width 78 height 59
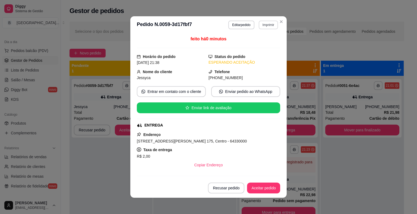
click at [264, 25] on button "Imprimir" at bounding box center [268, 25] width 19 height 9
click at [259, 42] on button "IMPRESSORA" at bounding box center [260, 41] width 31 height 7
click at [256, 189] on button "Aceitar pedido" at bounding box center [263, 188] width 32 height 11
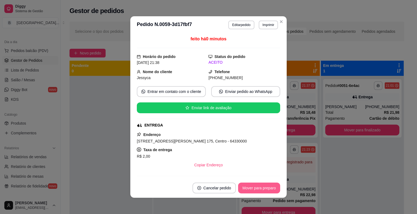
click at [256, 189] on button "Mover para preparo" at bounding box center [259, 188] width 42 height 11
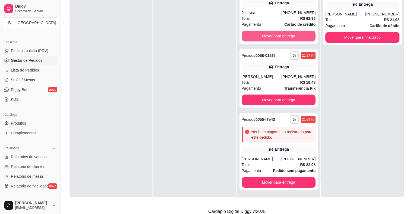
scroll to position [82, 0]
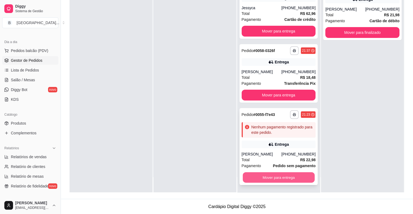
click at [260, 175] on button "Mover para entrega" at bounding box center [279, 178] width 72 height 11
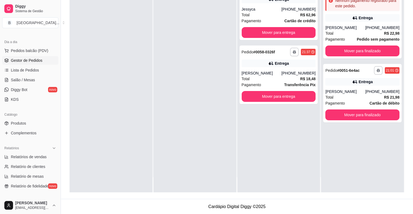
scroll to position [0, 0]
click at [279, 95] on button "Mover para entrega" at bounding box center [279, 96] width 72 height 11
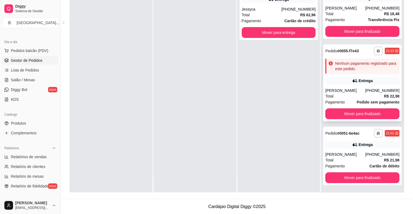
scroll to position [1, 0]
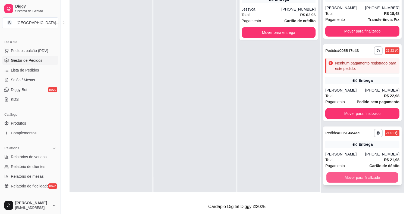
click at [357, 179] on button "Mover para finalizado" at bounding box center [362, 178] width 72 height 11
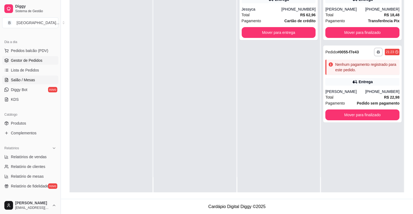
click at [27, 81] on span "Salão / Mesas" at bounding box center [23, 79] width 24 height 5
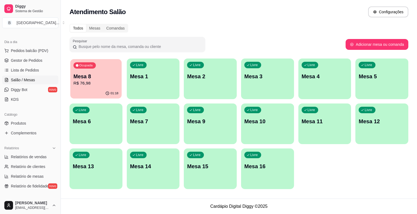
click at [76, 78] on p "Mesa 8" at bounding box center [96, 76] width 45 height 7
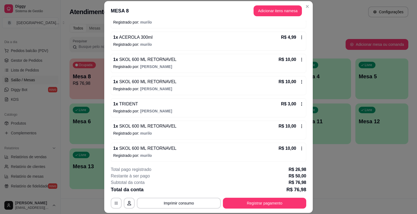
scroll to position [85, 0]
click at [175, 205] on button "Imprimir consumo" at bounding box center [178, 203] width 81 height 11
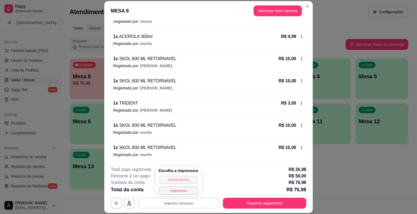
click at [185, 180] on button "IMPRESSORA" at bounding box center [178, 180] width 38 height 8
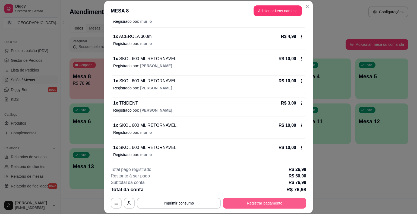
click at [237, 201] on button "Registrar pagamento" at bounding box center [264, 203] width 83 height 11
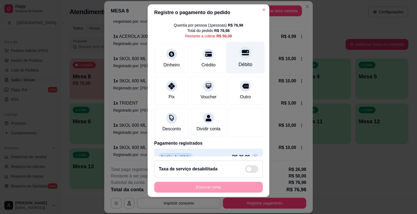
scroll to position [0, 0]
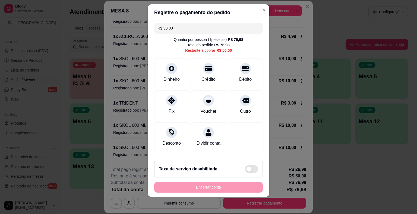
click at [201, 30] on input "R$ 50,00" at bounding box center [208, 28] width 102 height 11
click at [168, 108] on div "Pix" at bounding box center [171, 110] width 7 height 7
click at [192, 28] on input "R$ 33,50" at bounding box center [208, 28] width 102 height 11
click at [174, 98] on div at bounding box center [171, 99] width 12 height 12
type input "R$ 17,00"
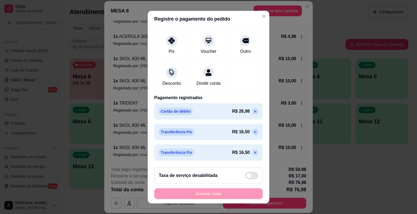
scroll to position [7, 0]
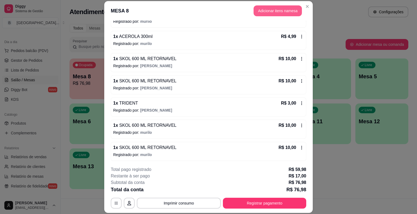
click at [269, 8] on button "Adicionar itens na mesa" at bounding box center [277, 10] width 48 height 11
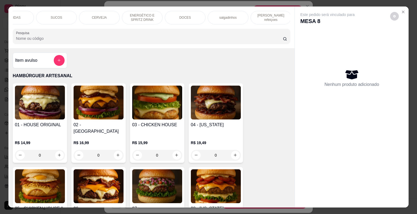
scroll to position [0, 149]
click at [175, 17] on div "DOCES" at bounding box center [184, 18] width 41 height 14
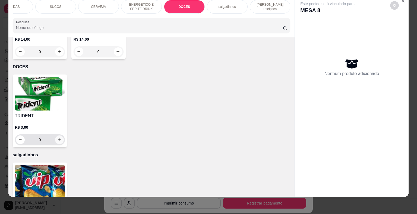
click at [55, 136] on button "increase-product-quantity" at bounding box center [59, 140] width 9 height 9
type input "1"
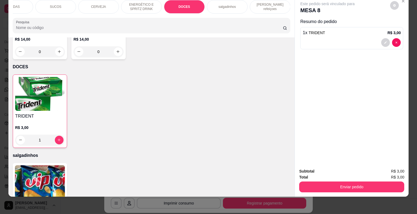
click at [320, 180] on div "Enviar pedido" at bounding box center [351, 186] width 105 height 12
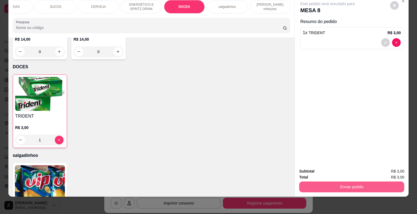
click at [320, 182] on button "Enviar pedido" at bounding box center [351, 187] width 105 height 11
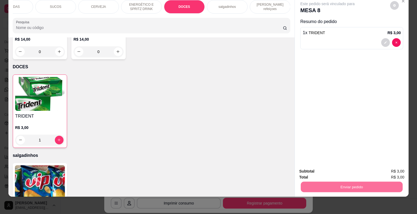
click at [310, 165] on button "Não registrar e enviar pedido" at bounding box center [333, 170] width 55 height 10
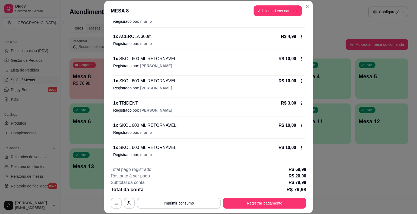
scroll to position [107, 0]
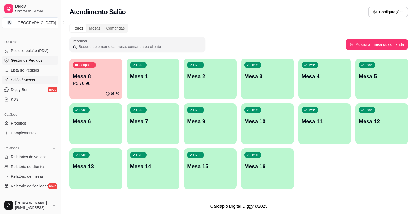
click at [29, 56] on link "Gestor de Pedidos" at bounding box center [30, 60] width 56 height 9
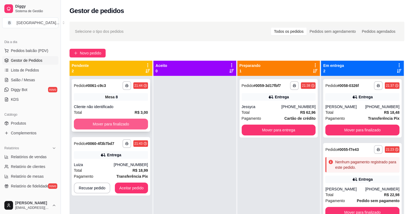
click at [101, 124] on button "Mover para finalizado" at bounding box center [111, 124] width 74 height 11
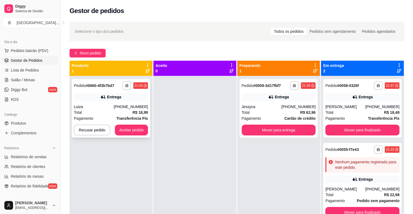
click at [110, 113] on div "Total R$ 18,99" at bounding box center [111, 113] width 74 height 6
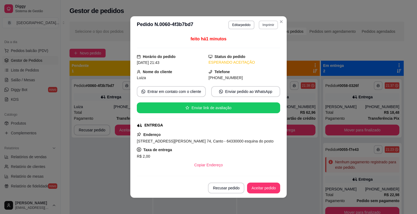
click at [262, 26] on button "Imprimir" at bounding box center [268, 25] width 19 height 9
click at [258, 41] on button "IMPRESSORA" at bounding box center [260, 41] width 31 height 7
click at [255, 185] on button "Aceitar pedido" at bounding box center [263, 188] width 33 height 11
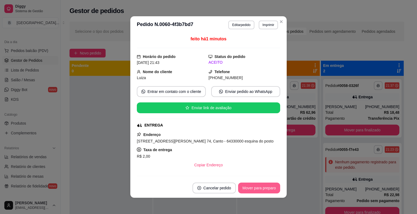
click at [261, 187] on button "Mover para preparo" at bounding box center [259, 188] width 42 height 11
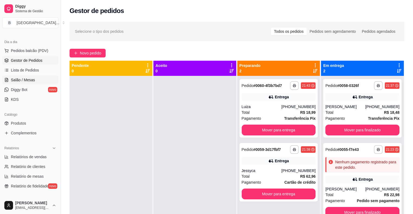
click at [12, 79] on span "Salão / Mesas" at bounding box center [23, 79] width 24 height 5
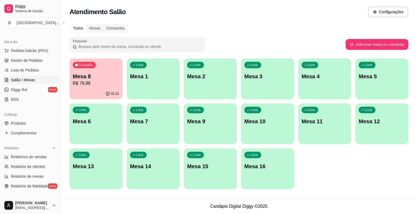
click at [104, 86] on p "R$ 79,98" at bounding box center [96, 83] width 46 height 7
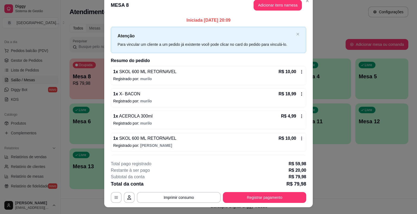
scroll to position [16, 0]
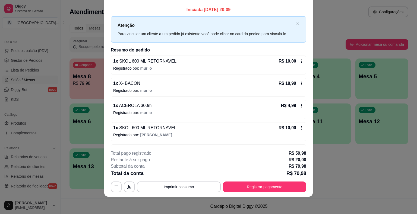
click at [259, 194] on footer "**********" at bounding box center [208, 171] width 208 height 51
click at [246, 184] on button "Registrar pagamento" at bounding box center [264, 187] width 83 height 11
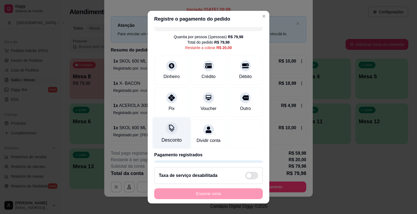
scroll to position [0, 0]
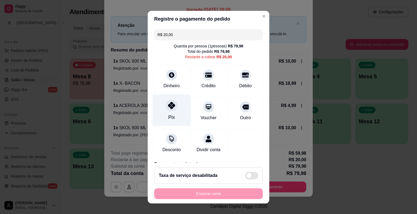
click at [174, 102] on div "Pix" at bounding box center [171, 110] width 38 height 32
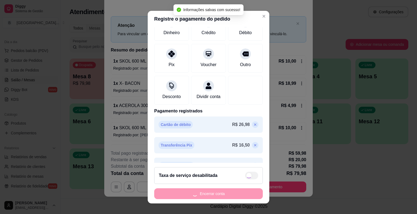
type input "R$ 0,00"
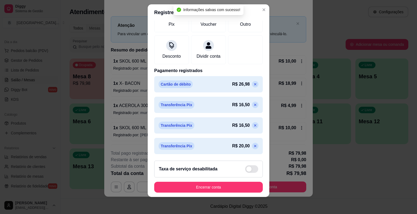
scroll to position [87, 0]
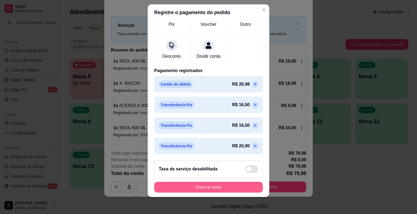
click at [188, 186] on button "Encerrar conta" at bounding box center [208, 187] width 109 height 11
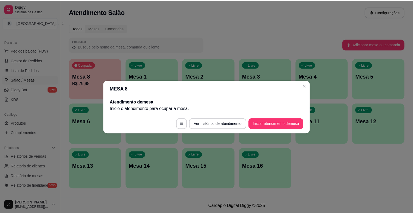
scroll to position [0, 0]
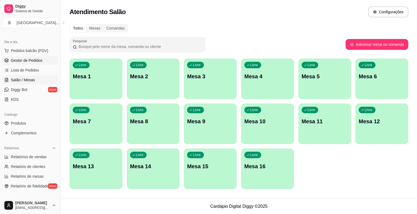
click at [37, 59] on span "Gestor de Pedidos" at bounding box center [26, 60] width 31 height 5
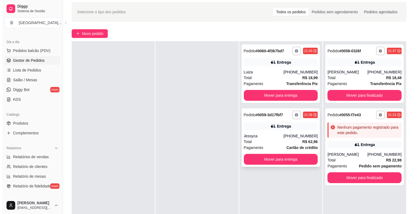
scroll to position [27, 0]
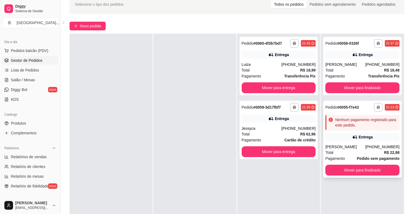
click at [344, 153] on div "Total R$ 22,98" at bounding box center [362, 153] width 74 height 6
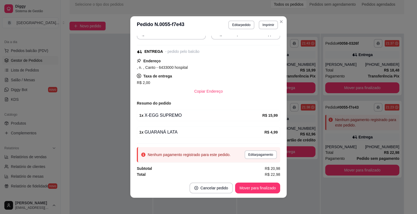
scroll to position [58, 0]
click at [257, 150] on button "Editar pagamento" at bounding box center [260, 154] width 31 height 8
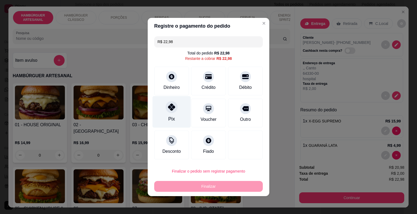
click at [176, 103] on div "Pix" at bounding box center [171, 112] width 38 height 32
type input "R$ 0,00"
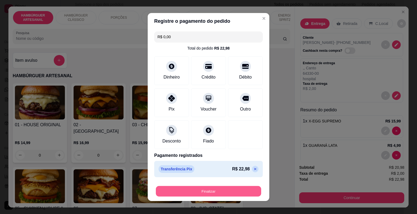
click at [195, 195] on button "Finalizar" at bounding box center [208, 191] width 105 height 11
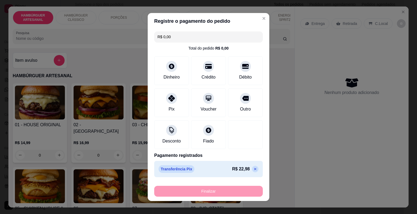
type input "0"
type input "-R$ 22,98"
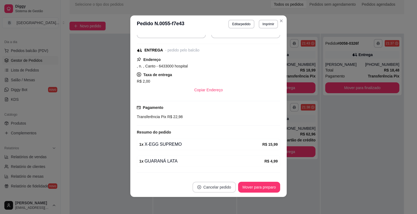
scroll to position [1, 0]
click at [253, 187] on button "Mover para preparo" at bounding box center [259, 187] width 42 height 11
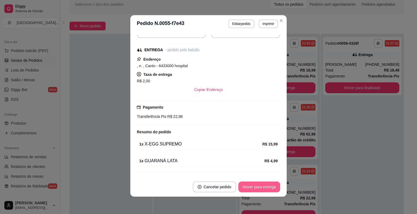
click at [253, 187] on button "Mover para entrega" at bounding box center [259, 187] width 42 height 11
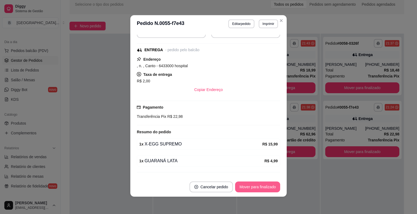
click at [253, 186] on button "Mover para finalizado" at bounding box center [257, 187] width 45 height 11
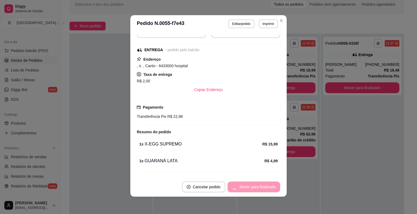
scroll to position [52, 0]
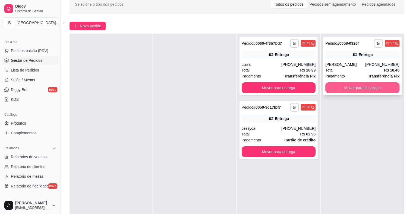
click at [365, 84] on button "Mover para finalizado" at bounding box center [362, 87] width 74 height 11
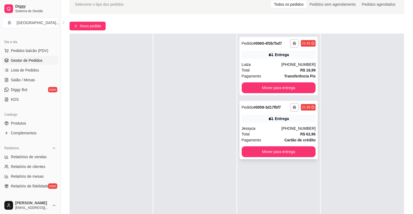
click at [256, 132] on div "Total R$ 62,96" at bounding box center [278, 134] width 74 height 6
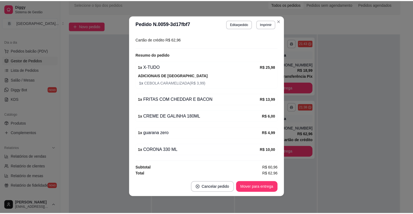
scroll to position [1, 0]
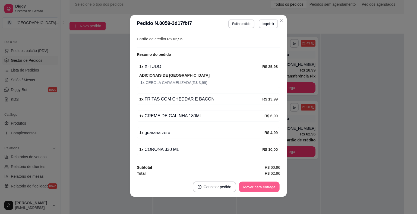
click at [260, 184] on button "Mover para entrega" at bounding box center [259, 187] width 41 height 11
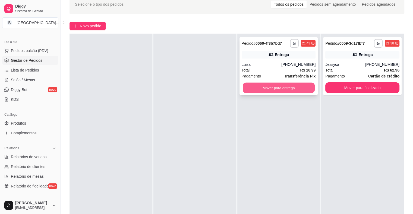
click at [304, 91] on button "Mover para entrega" at bounding box center [279, 88] width 72 height 11
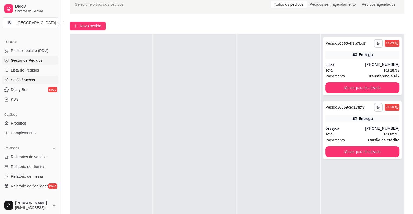
click at [41, 82] on link "Salão / Mesas" at bounding box center [30, 80] width 56 height 9
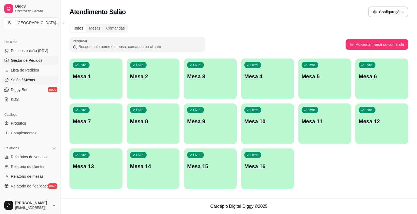
click at [37, 63] on span "Gestor de Pedidos" at bounding box center [26, 60] width 31 height 5
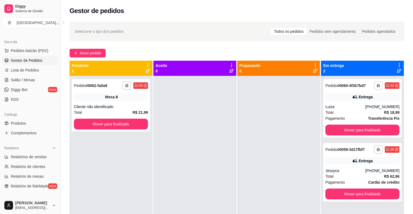
click at [119, 113] on div "Total R$ 21,99" at bounding box center [111, 113] width 74 height 6
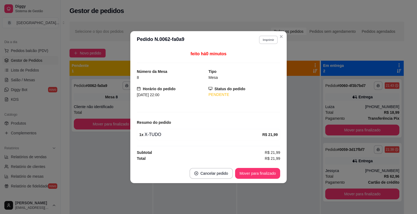
click at [266, 42] on button "Imprimir" at bounding box center [268, 40] width 19 height 8
click at [260, 59] on button "IMPRESSORA" at bounding box center [259, 59] width 38 height 8
click at [263, 171] on button "Mover para finalizado" at bounding box center [258, 173] width 44 height 11
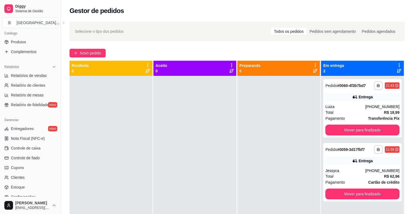
scroll to position [176, 0]
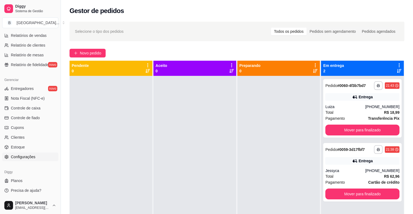
click at [33, 157] on span "Configurações" at bounding box center [23, 156] width 24 height 5
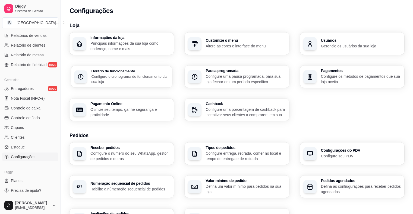
click at [135, 71] on h3 "Horário de funcionamento" at bounding box center [130, 71] width 78 height 4
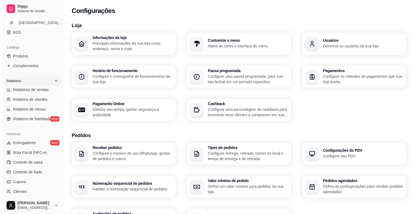
scroll to position [94, 0]
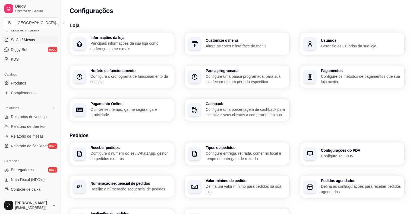
click at [29, 42] on span "Salão / Mesas" at bounding box center [23, 39] width 24 height 5
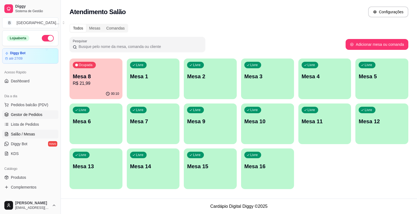
click at [9, 110] on link "Gestor de Pedidos" at bounding box center [30, 114] width 56 height 9
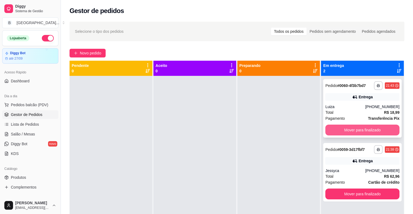
click at [356, 132] on button "Mover para finalizado" at bounding box center [362, 130] width 74 height 11
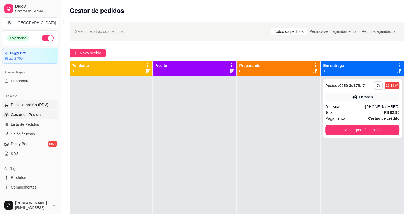
click at [51, 105] on button "Pedidos balcão (PDV)" at bounding box center [30, 105] width 56 height 9
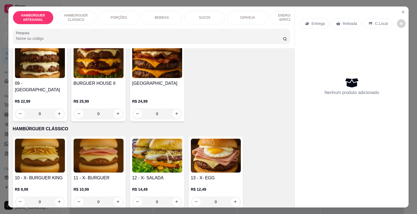
scroll to position [244, 0]
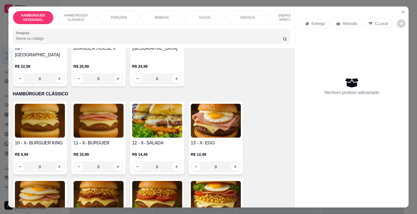
click at [59, 162] on div "0" at bounding box center [40, 167] width 50 height 11
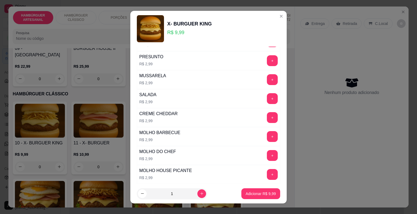
scroll to position [100, 0]
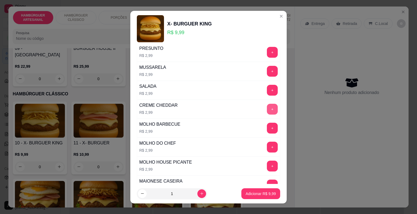
click at [267, 105] on button "+" at bounding box center [272, 109] width 11 height 11
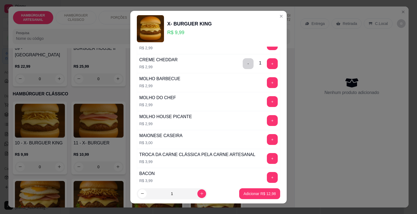
scroll to position [154, 0]
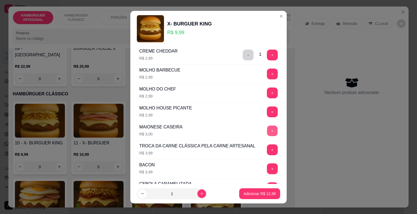
click at [267, 129] on button "+" at bounding box center [272, 131] width 11 height 11
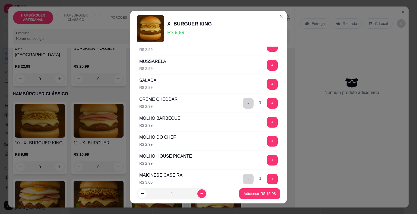
scroll to position [100, 0]
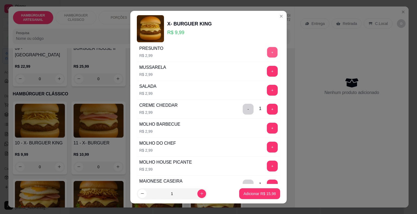
click at [267, 52] on button "+" at bounding box center [272, 52] width 11 height 11
click at [254, 195] on p "Adicionar R$ 18,97" at bounding box center [259, 193] width 32 height 5
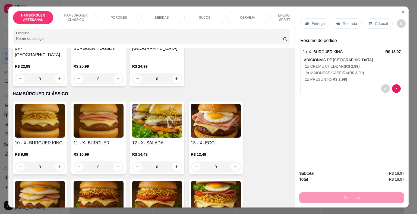
click at [311, 18] on div "Entrega" at bounding box center [314, 23] width 29 height 10
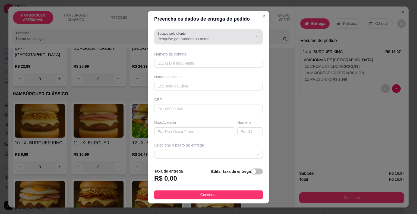
click at [197, 43] on div "Busque pelo cliente" at bounding box center [208, 36] width 109 height 15
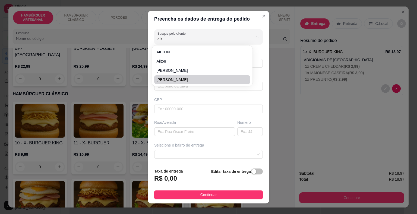
click at [194, 80] on span "[PERSON_NAME]" at bounding box center [199, 79] width 86 height 5
type input "[PERSON_NAME]"
type input "89981007912"
type input "[PERSON_NAME]"
type input "64330000"
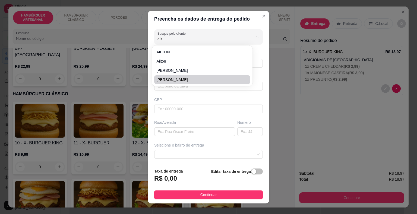
type input "Tabelião [PERSON_NAME]"
type input "379"
type input "São Miguel do Tapuio"
type input "casa ao lado do comércio nossa senhora Aparecida"
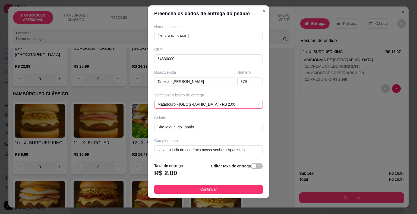
scroll to position [7, 0]
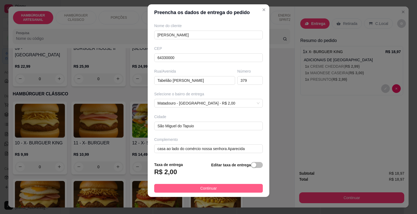
type input "[PERSON_NAME]"
click at [211, 188] on span "Continuar" at bounding box center [208, 189] width 17 height 6
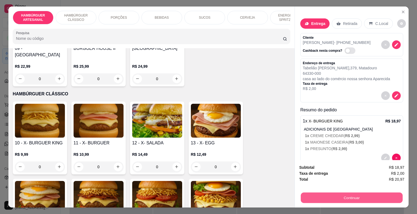
click at [334, 193] on button "Continuar" at bounding box center [352, 198] width 102 height 11
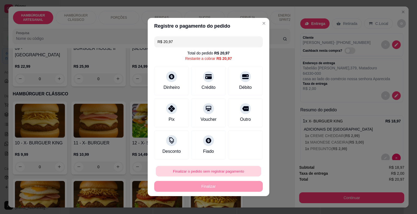
click at [231, 176] on button "Finalizar o pedido sem registrar pagamento" at bounding box center [208, 171] width 105 height 11
click at [234, 169] on button "Finalizar o pedido sem registrar pagamento" at bounding box center [208, 171] width 105 height 11
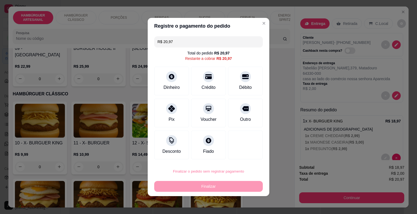
click at [240, 154] on button "Confirmar" at bounding box center [241, 156] width 20 height 8
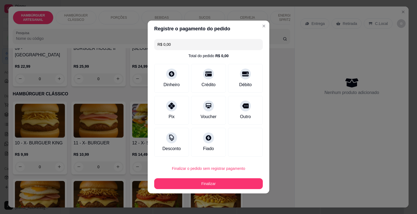
type input "R$ 0,00"
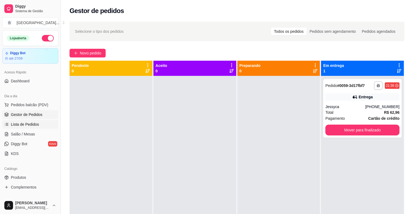
click at [21, 129] on link "Lista de Pedidos" at bounding box center [30, 124] width 56 height 9
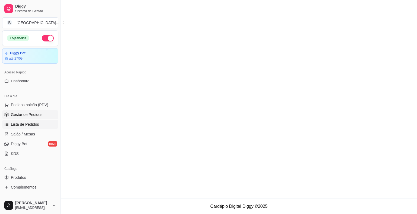
click at [27, 117] on link "Gestor de Pedidos" at bounding box center [30, 114] width 56 height 9
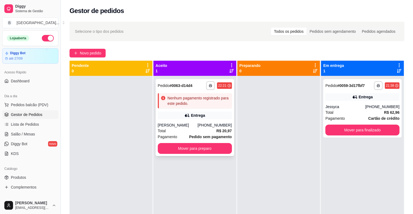
click at [217, 105] on div "Nenhum pagamento registrado para este pedido." at bounding box center [198, 100] width 62 height 11
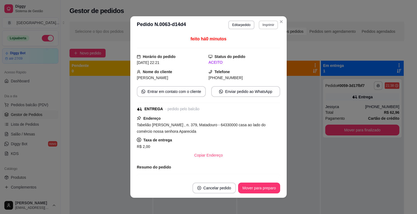
click at [265, 28] on button "Imprimir" at bounding box center [268, 25] width 19 height 9
click at [263, 44] on button "IMPRESSORA" at bounding box center [256, 44] width 39 height 9
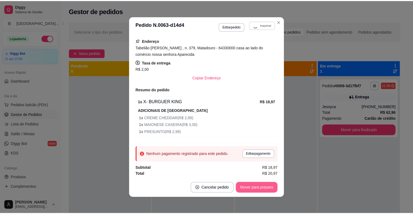
scroll to position [78, 0]
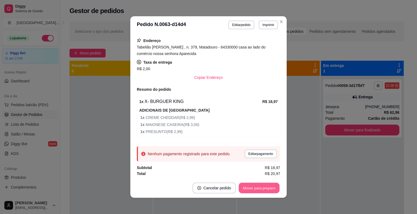
click at [259, 190] on button "Mover para preparo" at bounding box center [258, 188] width 41 height 11
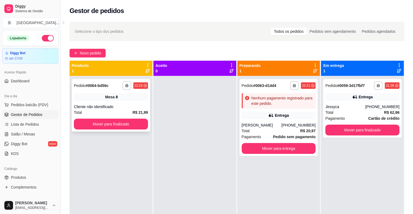
click at [120, 107] on div "Cliente não identificado" at bounding box center [111, 106] width 74 height 5
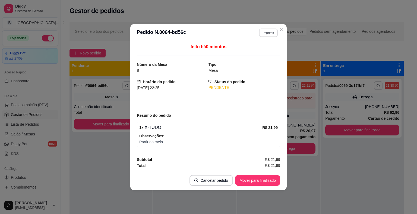
click at [268, 35] on button "Imprimir" at bounding box center [268, 32] width 19 height 8
click at [265, 50] on button "IMPRESSORA" at bounding box center [259, 52] width 38 height 8
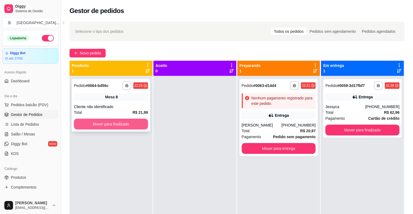
click at [127, 125] on button "Mover para finalizado" at bounding box center [111, 124] width 74 height 11
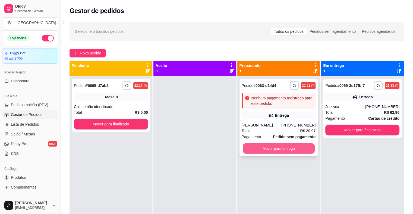
click at [291, 148] on button "Mover para entrega" at bounding box center [279, 149] width 72 height 11
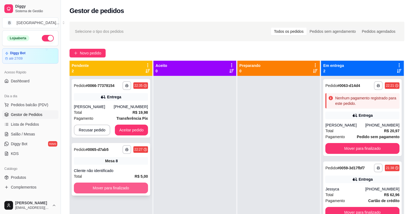
click at [112, 187] on button "Mover para finalizado" at bounding box center [111, 188] width 74 height 11
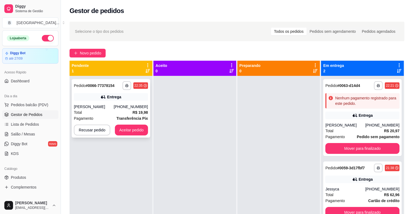
click at [95, 117] on div "Pagamento Transferência Pix" at bounding box center [111, 119] width 74 height 6
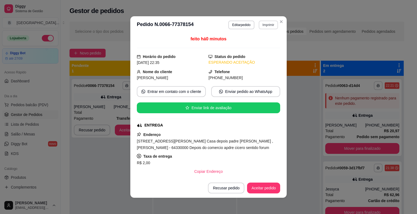
click at [270, 24] on button "Imprimir" at bounding box center [268, 25] width 19 height 9
click at [263, 44] on button "IMPRESSORA" at bounding box center [256, 44] width 38 height 8
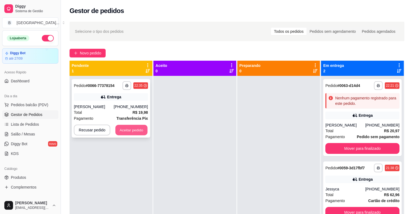
click at [116, 131] on button "Aceitar pedido" at bounding box center [131, 130] width 32 height 11
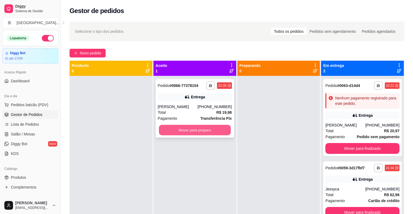
click at [205, 132] on button "Mover para preparo" at bounding box center [195, 130] width 72 height 11
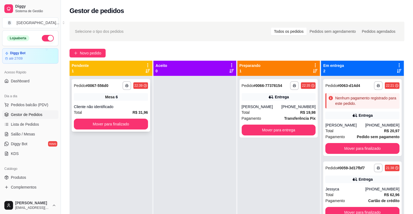
click at [94, 107] on div "Cliente não identificado" at bounding box center [111, 106] width 74 height 5
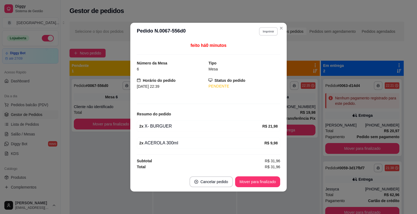
click at [260, 31] on button "Imprimir" at bounding box center [268, 31] width 19 height 8
click at [260, 51] on button "IMPRESSORA" at bounding box center [259, 50] width 38 height 8
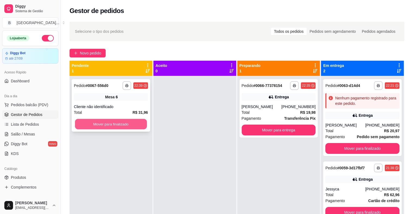
click at [108, 123] on button "Mover para finalizado" at bounding box center [111, 124] width 72 height 11
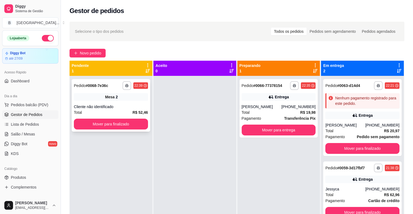
click at [117, 94] on div "Mesa 2" at bounding box center [111, 97] width 74 height 8
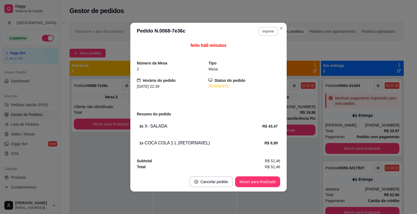
click at [268, 29] on button "Imprimir" at bounding box center [268, 31] width 19 height 9
click at [253, 53] on button "IMPRESSORA" at bounding box center [258, 50] width 39 height 9
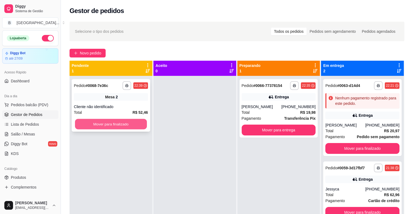
click at [109, 124] on button "Mover para finalizado" at bounding box center [111, 124] width 72 height 11
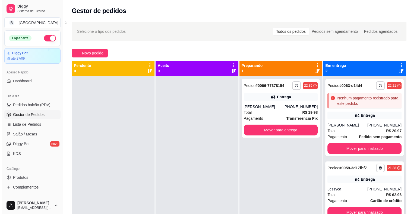
scroll to position [15, 0]
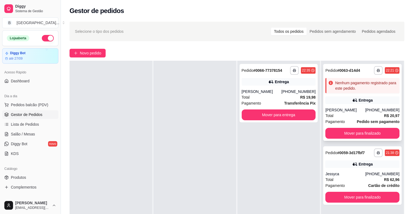
click at [340, 123] on span "Pagamento" at bounding box center [335, 122] width 20 height 6
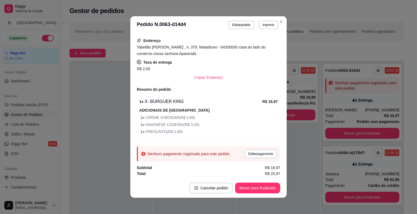
scroll to position [1, 0]
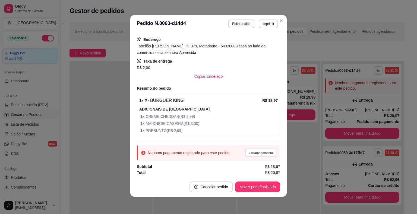
click at [253, 152] on button "Editar pagamento" at bounding box center [260, 153] width 31 height 8
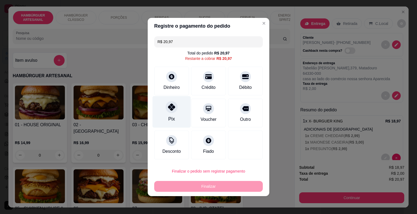
click at [165, 108] on div at bounding box center [171, 107] width 12 height 12
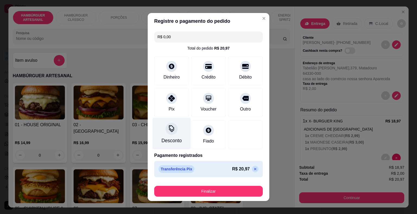
scroll to position [4, 0]
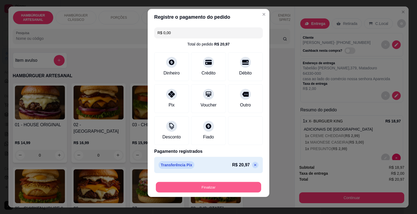
click at [202, 187] on button "Finalizar" at bounding box center [208, 187] width 105 height 11
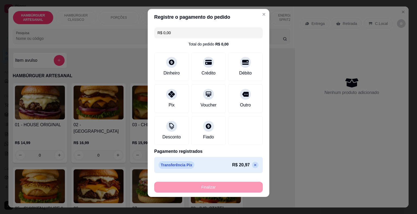
type input "-R$ 20,97"
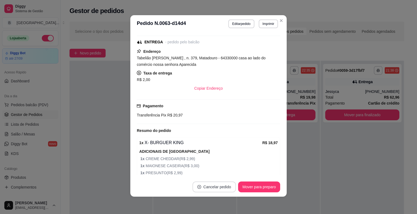
scroll to position [90, 0]
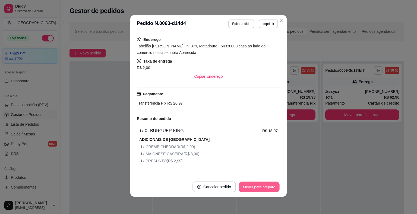
click at [240, 188] on button "Mover para preparo" at bounding box center [258, 187] width 41 height 11
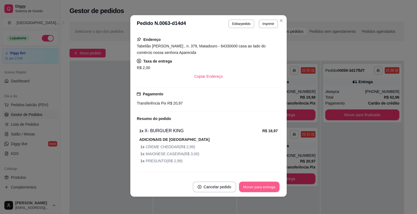
click at [244, 188] on button "Mover para entrega" at bounding box center [259, 187] width 41 height 11
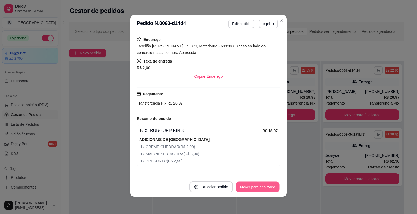
click at [260, 185] on button "Mover para finalizado" at bounding box center [258, 187] width 44 height 11
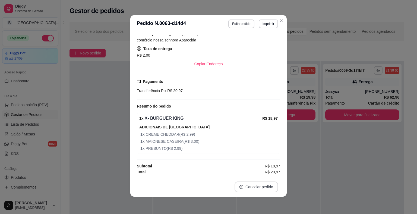
scroll to position [72, 0]
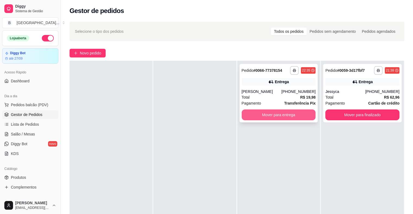
click at [273, 120] on div "Mover para entrega" at bounding box center [278, 115] width 74 height 11
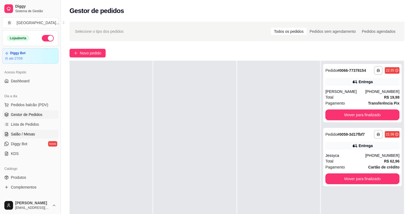
click at [27, 133] on span "Salão / Mesas" at bounding box center [23, 134] width 24 height 5
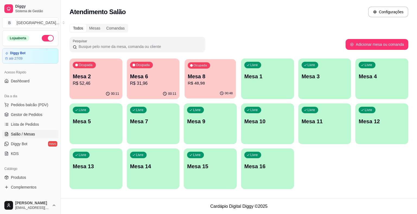
click at [206, 86] on p "R$ 48,98" at bounding box center [210, 83] width 45 height 6
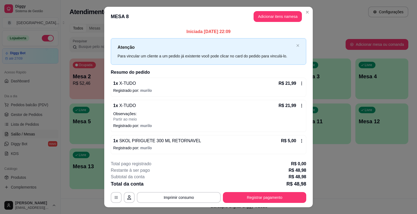
scroll to position [10, 0]
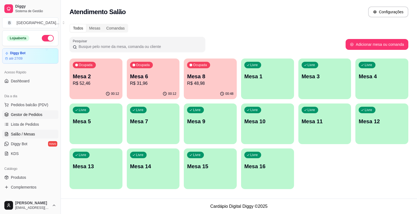
click at [23, 116] on span "Gestor de Pedidos" at bounding box center [26, 114] width 31 height 5
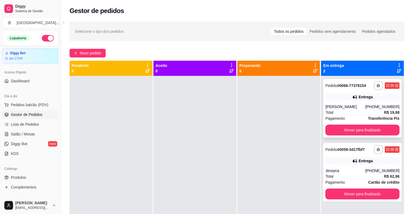
click at [364, 104] on div "[PERSON_NAME]" at bounding box center [345, 106] width 40 height 5
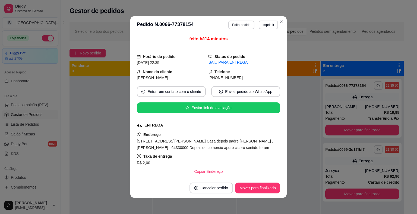
scroll to position [27, 0]
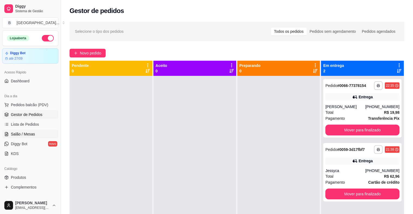
click at [30, 134] on span "Salão / Mesas" at bounding box center [23, 134] width 24 height 5
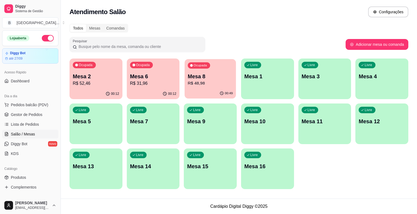
click at [212, 82] on p "R$ 48,98" at bounding box center [210, 83] width 45 height 6
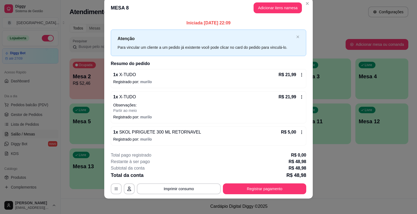
scroll to position [10, 0]
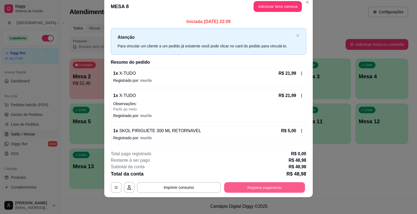
click at [251, 187] on button "Registrar pagamento" at bounding box center [264, 187] width 81 height 11
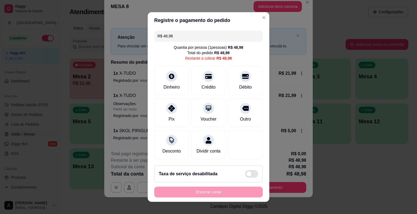
click at [194, 35] on input "R$ 48,98" at bounding box center [208, 36] width 102 height 11
click at [176, 101] on div "Pix" at bounding box center [171, 112] width 38 height 32
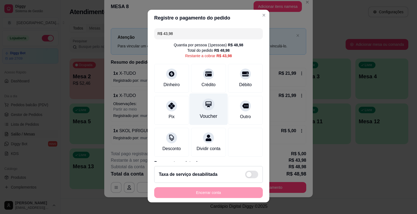
scroll to position [0, 0]
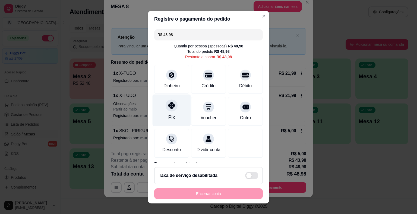
click at [173, 101] on div at bounding box center [171, 106] width 12 height 12
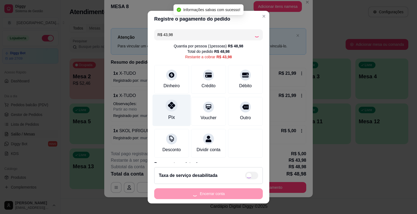
type input "R$ 0,00"
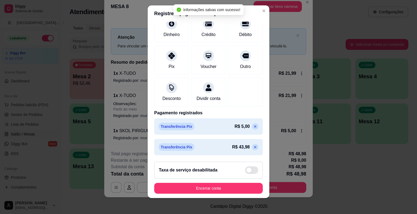
scroll to position [7, 0]
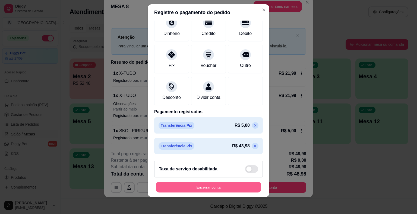
click at [204, 189] on button "Encerrar conta" at bounding box center [208, 187] width 105 height 11
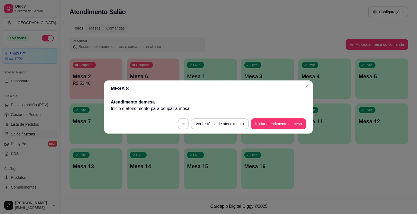
scroll to position [0, 0]
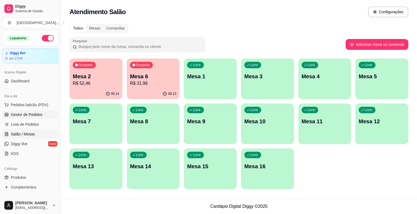
click at [37, 111] on link "Gestor de Pedidos" at bounding box center [30, 114] width 56 height 9
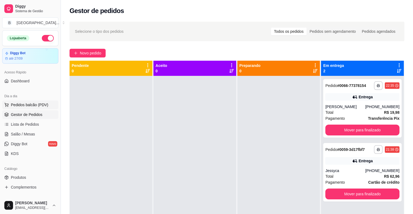
click at [32, 101] on button "Pedidos balcão (PDV)" at bounding box center [30, 105] width 56 height 9
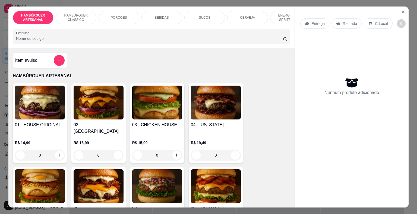
click at [164, 17] on p "BEBIDAS" at bounding box center [162, 17] width 14 height 4
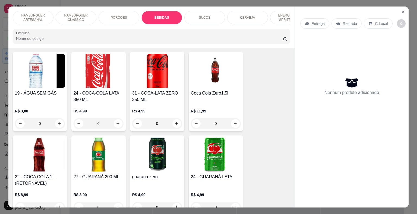
scroll to position [584, 0]
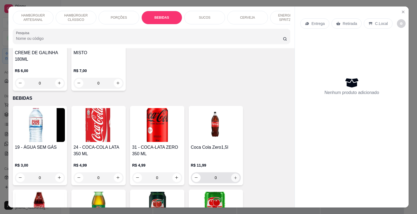
click at [234, 174] on button "increase-product-quantity" at bounding box center [235, 178] width 8 height 8
type input "1"
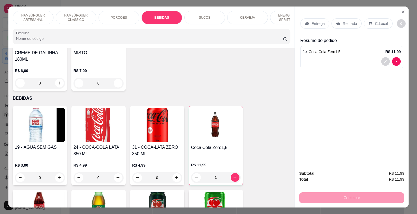
click at [338, 25] on div "Retirada" at bounding box center [346, 23] width 30 height 10
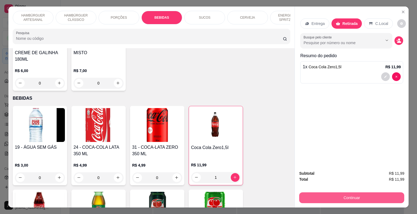
click at [303, 197] on button "Continuar" at bounding box center [351, 198] width 105 height 11
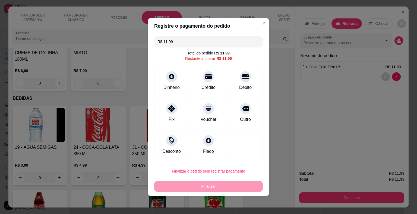
click at [222, 35] on div "R$ 11,99 Total do pedido R$ 11,99 Restante a cobrar R$ 11,99 Dinheiro Crédito D…" at bounding box center [209, 98] width 122 height 128
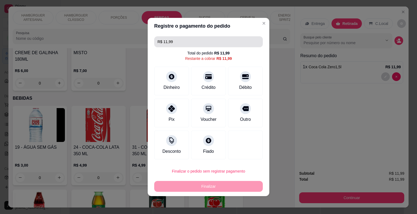
click at [166, 43] on input "R$ 11,99" at bounding box center [208, 41] width 102 height 11
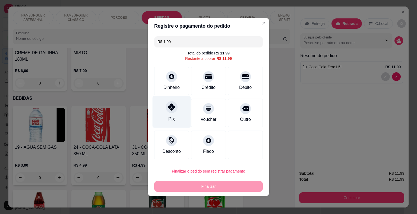
click at [171, 116] on div "Pix" at bounding box center [171, 119] width 7 height 7
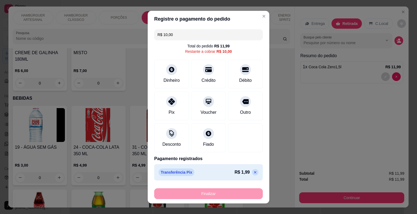
scroll to position [0, 0]
click at [172, 78] on div "Dinheiro" at bounding box center [172, 80] width 18 height 7
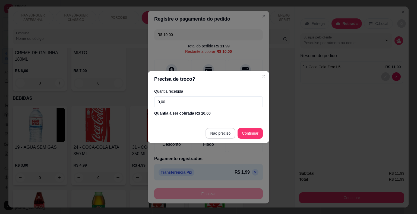
type input "R$ 0,00"
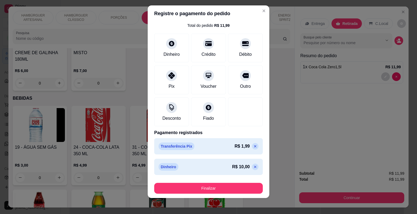
scroll to position [7, 0]
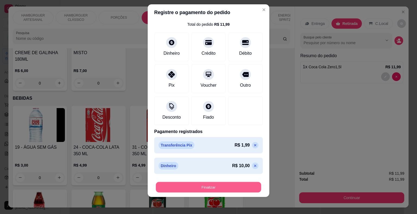
click at [192, 184] on button "Finalizar" at bounding box center [208, 187] width 105 height 11
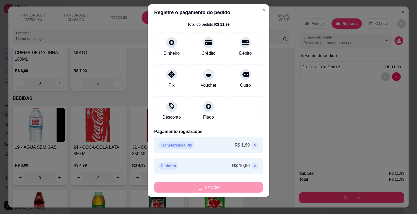
type input "0"
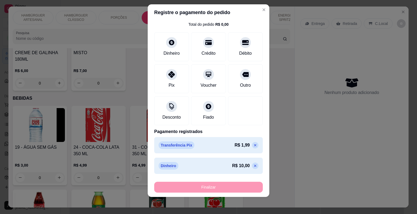
type input "-R$ 11,99"
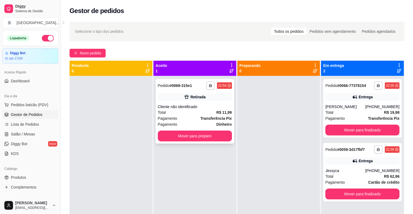
click at [193, 110] on div "Total R$ 11,99" at bounding box center [195, 113] width 74 height 6
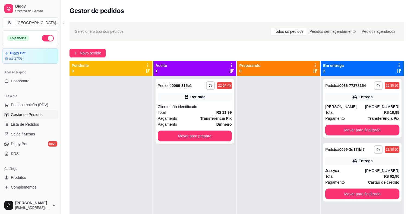
scroll to position [5, 0]
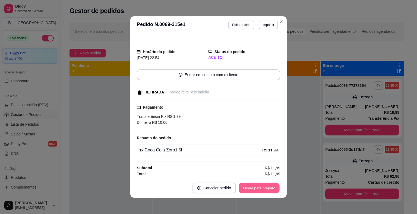
click at [238, 188] on button "Mover para preparo" at bounding box center [258, 188] width 41 height 11
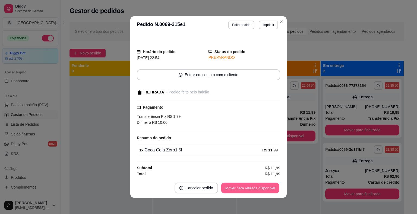
click at [238, 188] on button "Mover para retirada disponível" at bounding box center [250, 188] width 58 height 11
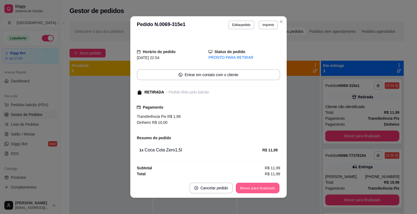
click at [238, 188] on button "Mover para finalizado" at bounding box center [258, 188] width 44 height 11
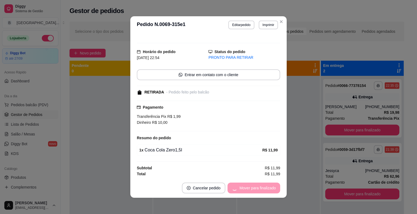
scroll to position [0, 0]
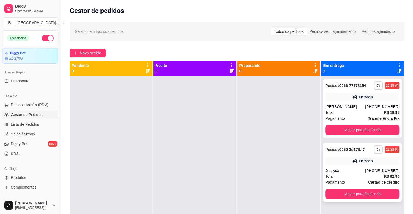
click at [334, 171] on div "Jessyca" at bounding box center [345, 170] width 40 height 5
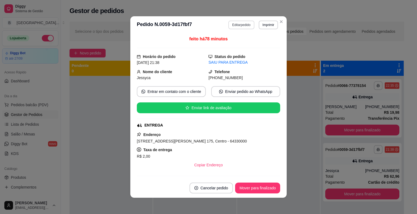
click at [235, 24] on button "Editar pedido" at bounding box center [241, 25] width 26 height 9
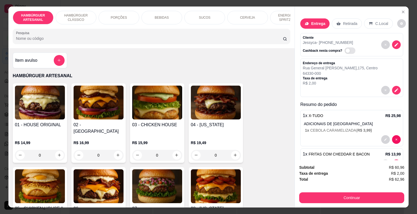
scroll to position [81, 0]
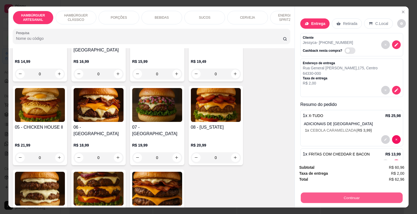
click at [315, 200] on button "Continuar" at bounding box center [352, 198] width 102 height 11
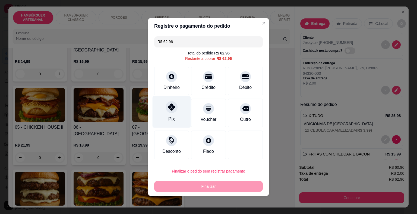
click at [168, 120] on div "Pix" at bounding box center [171, 119] width 7 height 7
type input "R$ 0,00"
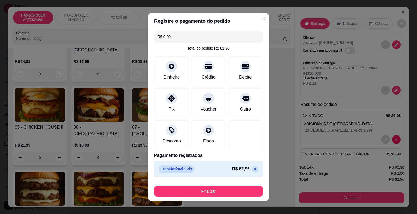
scroll to position [4, 0]
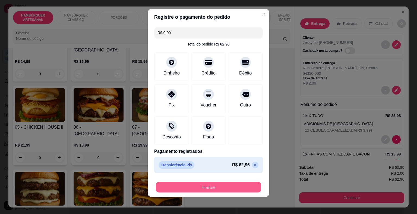
click at [189, 184] on button "Finalizar" at bounding box center [208, 187] width 105 height 11
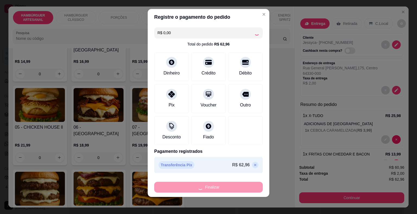
type input "0"
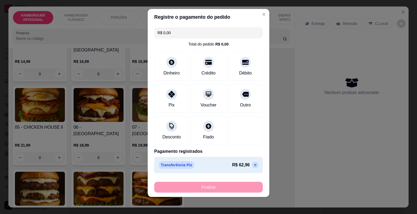
type input "-R$ 62,96"
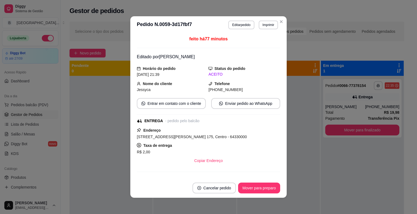
scroll to position [1, 0]
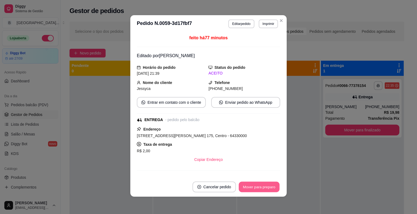
click at [250, 183] on button "Mover para preparo" at bounding box center [258, 187] width 41 height 11
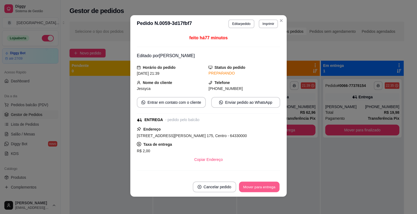
click at [241, 186] on button "Mover para entrega" at bounding box center [259, 187] width 41 height 11
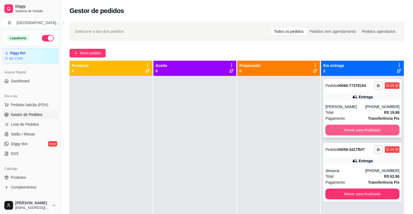
click at [326, 126] on button "Mover para finalizado" at bounding box center [362, 130] width 74 height 11
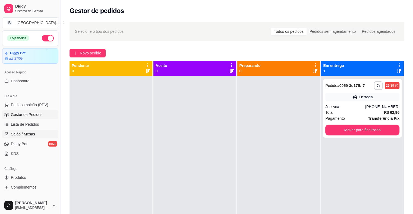
click at [21, 132] on span "Salão / Mesas" at bounding box center [23, 134] width 24 height 5
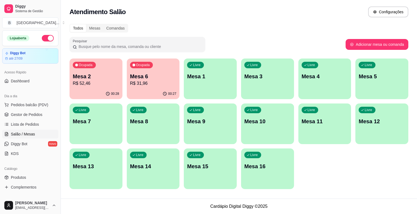
click at [82, 89] on div "00:28" at bounding box center [95, 94] width 53 height 11
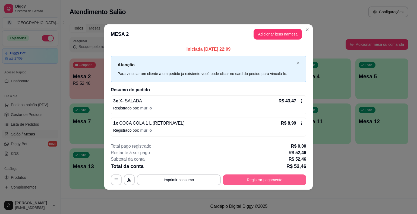
click at [254, 178] on button "Registrar pagamento" at bounding box center [264, 180] width 83 height 11
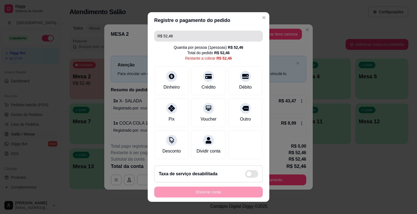
click at [190, 34] on input "R$ 52,46" at bounding box center [208, 36] width 102 height 11
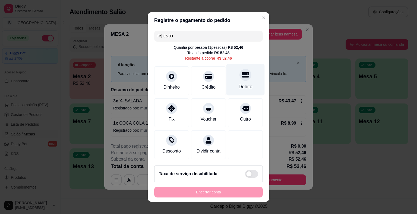
click at [243, 87] on div "Débito" at bounding box center [245, 86] width 14 height 7
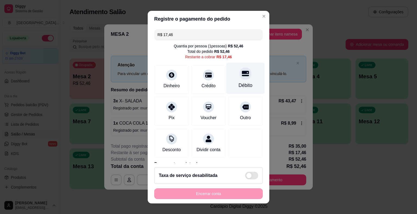
click at [241, 76] on div at bounding box center [245, 74] width 12 height 12
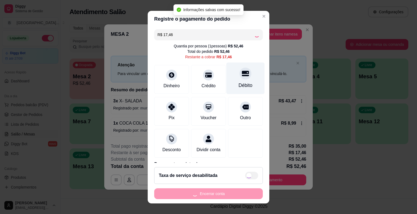
type input "R$ 0,00"
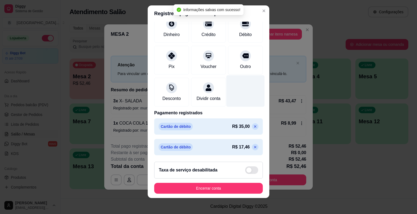
scroll to position [7, 0]
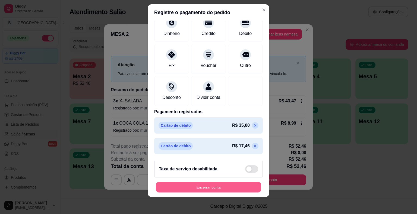
click at [205, 185] on button "Encerrar conta" at bounding box center [208, 187] width 105 height 11
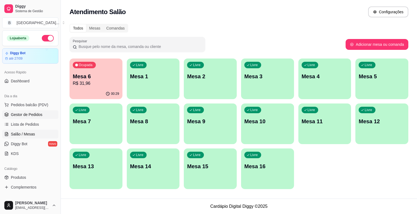
click at [30, 115] on span "Gestor de Pedidos" at bounding box center [26, 114] width 31 height 5
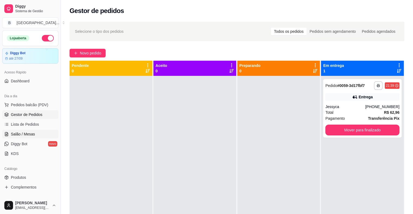
click at [37, 135] on link "Salão / Mesas" at bounding box center [30, 134] width 56 height 9
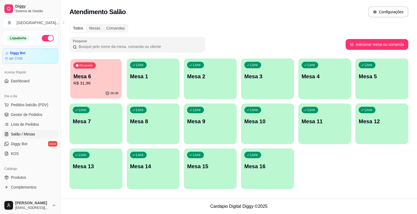
click at [94, 92] on div "00:30" at bounding box center [95, 93] width 51 height 10
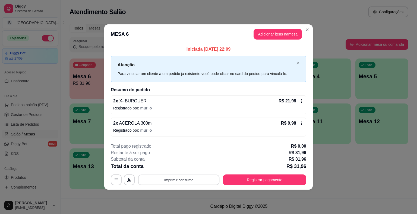
click at [190, 176] on button "Imprimir consumo" at bounding box center [178, 180] width 81 height 11
click at [185, 157] on button "IMPRESSORA" at bounding box center [180, 156] width 38 height 8
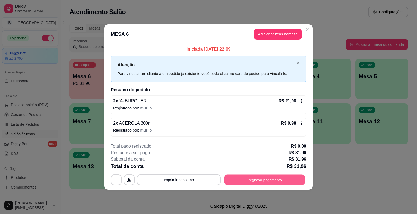
click at [279, 183] on button "Registrar pagamento" at bounding box center [264, 180] width 81 height 11
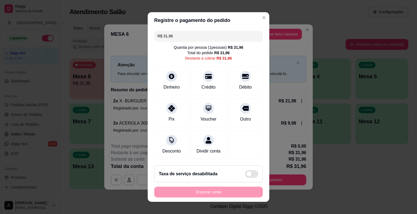
click at [222, 39] on input "R$ 31,96" at bounding box center [208, 36] width 102 height 11
click at [182, 87] on div "Dinheiro" at bounding box center [171, 80] width 38 height 32
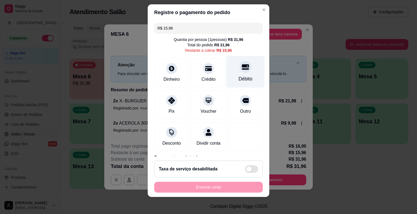
click at [235, 84] on div "Débito" at bounding box center [245, 72] width 38 height 32
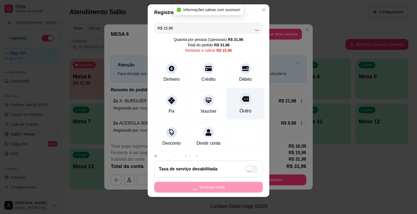
type input "R$ 0,00"
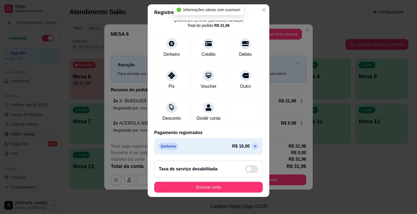
scroll to position [46, 0]
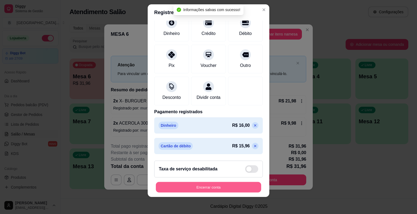
click at [206, 185] on button "Encerrar conta" at bounding box center [208, 187] width 105 height 11
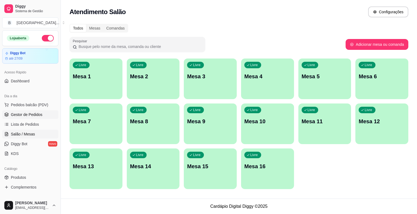
click at [46, 110] on link "Gestor de Pedidos" at bounding box center [30, 114] width 56 height 9
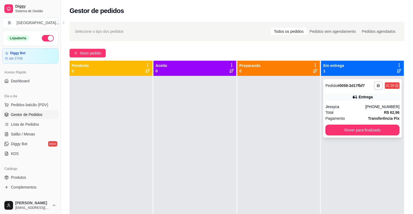
click at [365, 107] on div "Jessyca" at bounding box center [345, 106] width 40 height 5
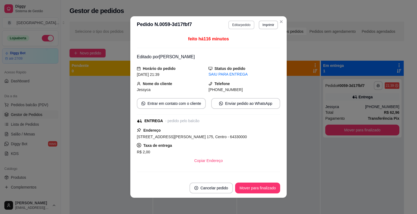
click at [237, 24] on button "Editar pedido" at bounding box center [241, 25] width 26 height 9
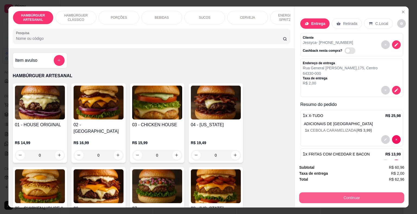
click at [340, 200] on button "Continuar" at bounding box center [351, 198] width 105 height 11
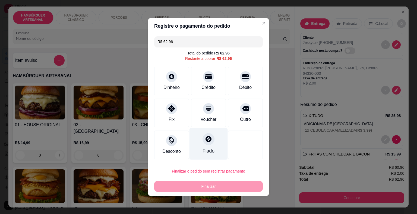
click at [200, 145] on div "Fiado" at bounding box center [208, 144] width 38 height 32
type input "R$ 0,00"
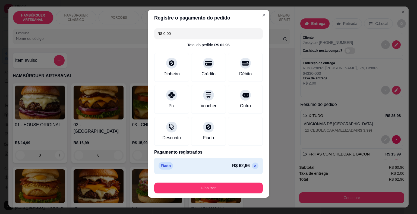
scroll to position [4, 0]
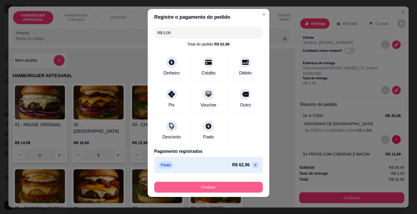
click at [246, 188] on button "Finalizar" at bounding box center [208, 187] width 109 height 11
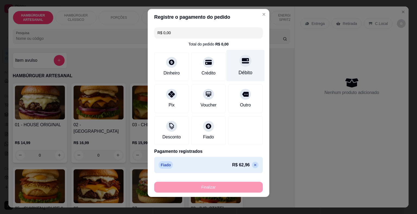
type input "0"
type input "-R$ 62,96"
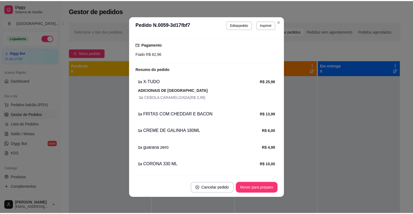
scroll to position [136, 0]
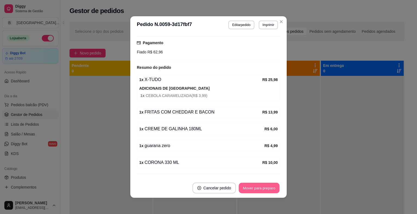
click at [265, 191] on button "Mover para preparo" at bounding box center [258, 188] width 41 height 11
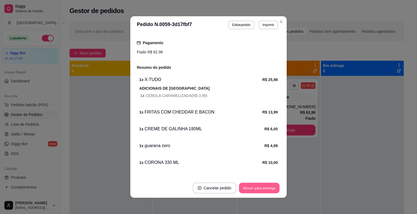
click at [265, 191] on button "Mover para entrega" at bounding box center [259, 188] width 41 height 11
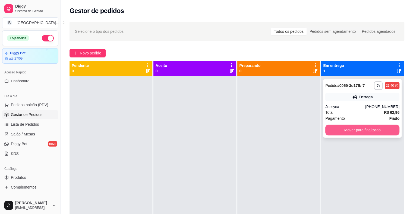
click at [355, 129] on button "Mover para finalizado" at bounding box center [362, 130] width 74 height 11
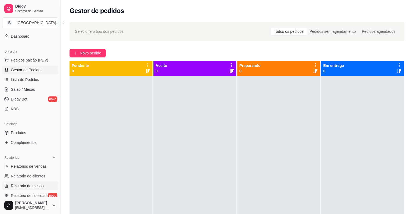
scroll to position [54, 0]
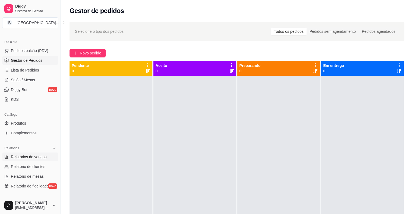
click at [34, 158] on span "Relatórios de vendas" at bounding box center [29, 156] width 36 height 5
select select "ALL"
select select "0"
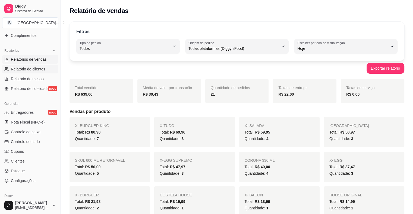
scroll to position [163, 0]
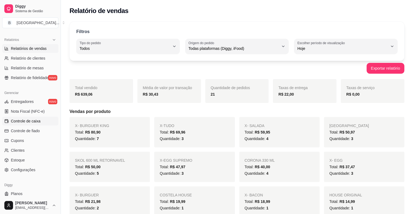
click at [36, 122] on span "Controle de caixa" at bounding box center [26, 121] width 30 height 5
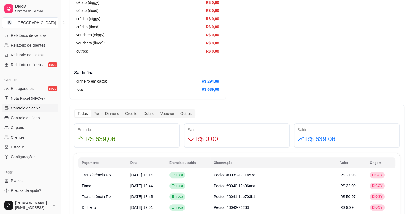
scroll to position [217, 0]
click at [96, 110] on div "Pix" at bounding box center [96, 114] width 11 height 8
click at [91, 110] on input "Pix" at bounding box center [91, 110] width 0 height 0
click at [115, 110] on div "Dinheiro" at bounding box center [112, 114] width 20 height 8
click at [102, 110] on input "Dinheiro" at bounding box center [102, 110] width 0 height 0
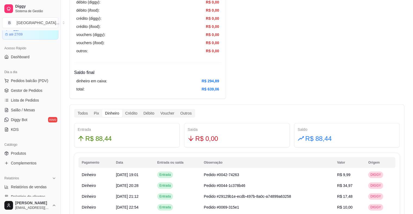
scroll to position [13, 0]
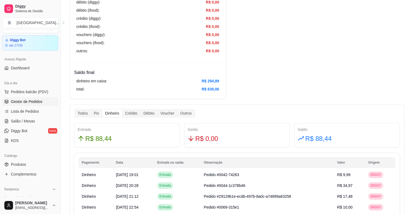
click at [18, 104] on span "Gestor de Pedidos" at bounding box center [26, 101] width 31 height 5
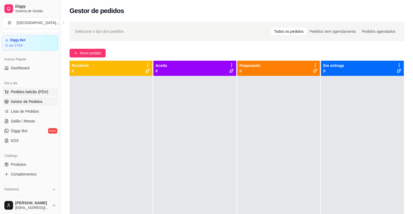
click at [26, 88] on button "Pedidos balcão (PDV)" at bounding box center [30, 92] width 56 height 9
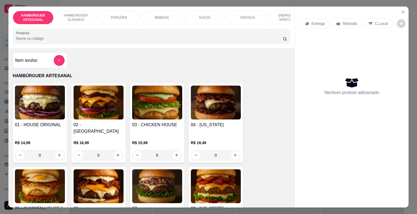
click at [286, 22] on div "ENERGÉTICO E SPRITZ DRINK" at bounding box center [290, 18] width 41 height 14
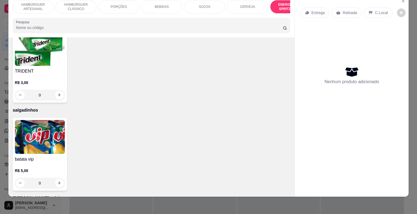
scroll to position [1457, 0]
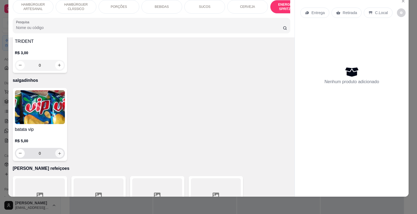
click at [58, 151] on icon "increase-product-quantity" at bounding box center [59, 153] width 4 height 4
type input "1"
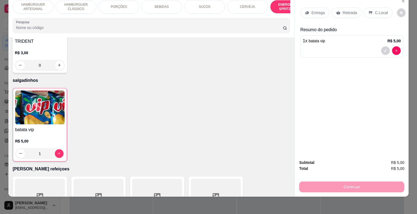
click at [337, 11] on icon at bounding box center [338, 13] width 4 height 4
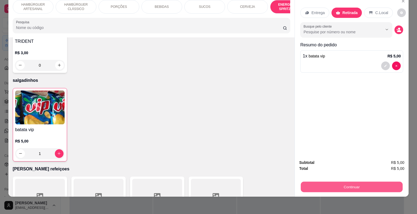
click at [326, 182] on button "Continuar" at bounding box center [352, 187] width 102 height 11
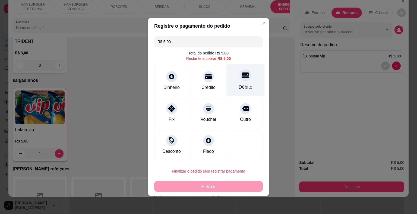
click at [243, 83] on div "Débito" at bounding box center [245, 80] width 38 height 32
type input "R$ 0,00"
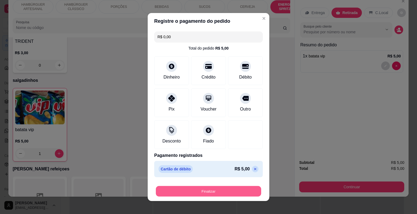
click at [193, 189] on button "Finalizar" at bounding box center [208, 191] width 105 height 11
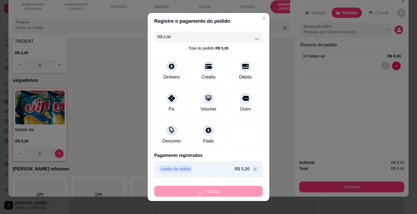
type input "0"
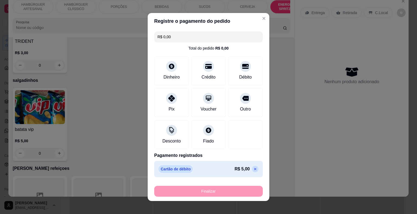
type input "-R$ 5,00"
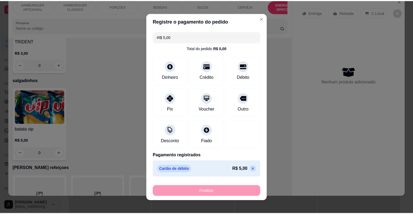
scroll to position [4, 0]
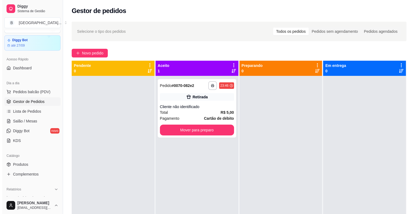
scroll to position [15, 0]
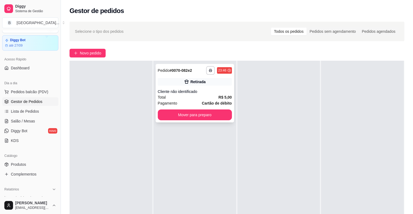
click at [219, 95] on strong "R$ 5,00" at bounding box center [224, 97] width 13 height 4
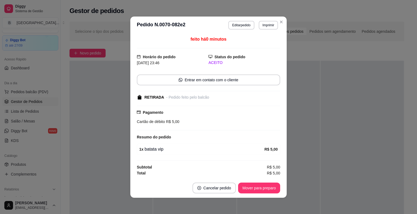
scroll to position [1, 0]
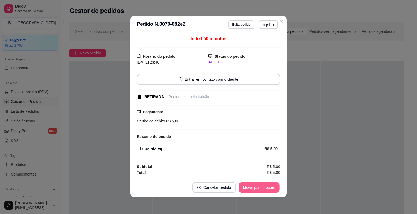
click at [249, 184] on button "Mover para preparo" at bounding box center [258, 187] width 41 height 11
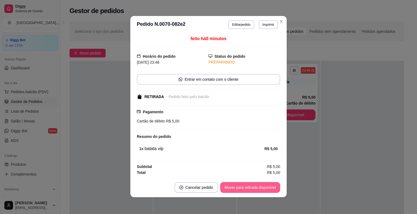
click at [253, 189] on button "Mover para retirada disponível" at bounding box center [250, 187] width 60 height 11
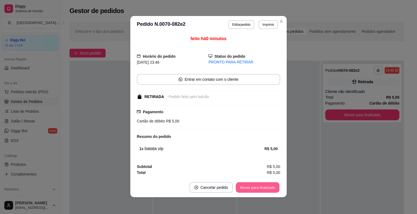
click at [253, 189] on button "Mover para finalizado" at bounding box center [258, 187] width 44 height 11
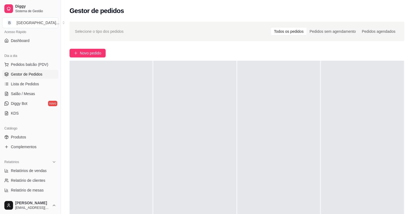
scroll to position [94, 0]
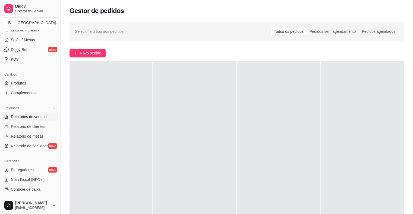
click at [22, 116] on span "Relatórios de vendas" at bounding box center [29, 116] width 36 height 5
select select "ALL"
select select "0"
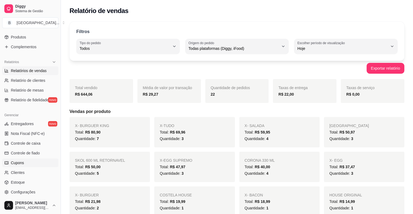
scroll to position [149, 0]
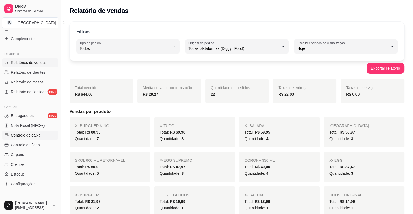
click at [34, 134] on span "Controle de caixa" at bounding box center [26, 135] width 30 height 5
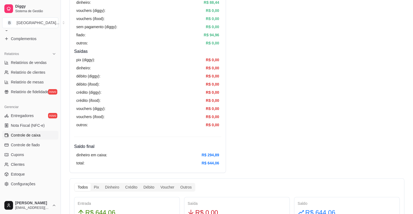
scroll to position [190, 0]
